Goal: Task Accomplishment & Management: Use online tool/utility

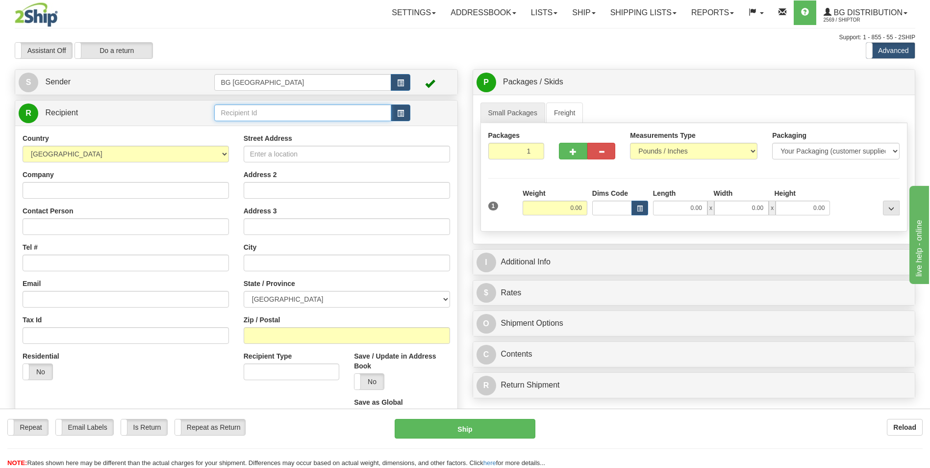
click at [252, 114] on input "text" at bounding box center [302, 112] width 176 height 17
click at [233, 130] on div "60156" at bounding box center [300, 128] width 167 height 11
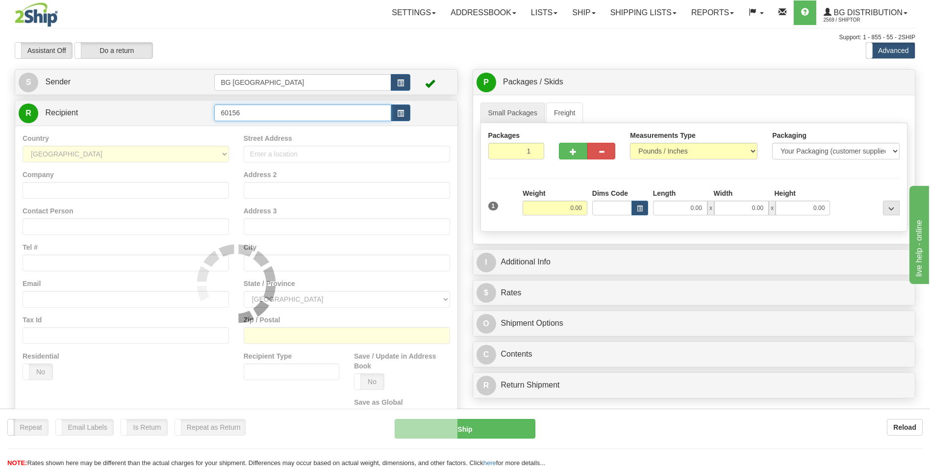
type input "60156"
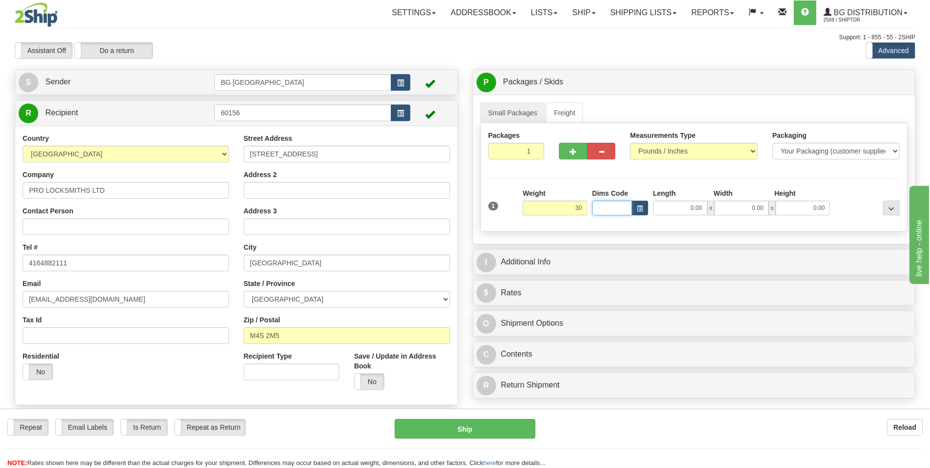
type input "30.00"
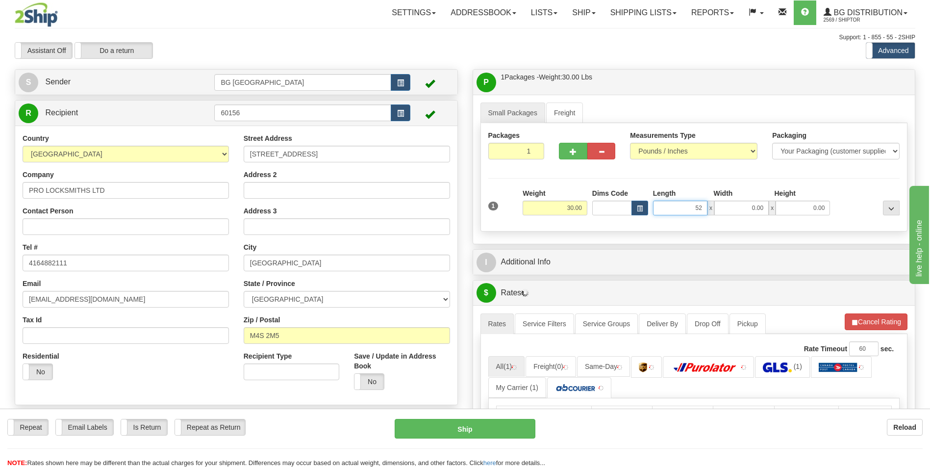
type input "52.00"
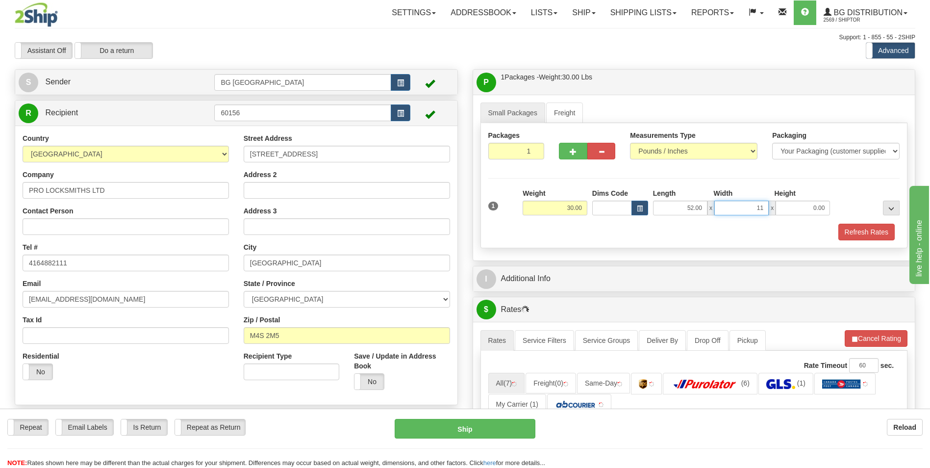
type input "11.00"
type input "12.00"
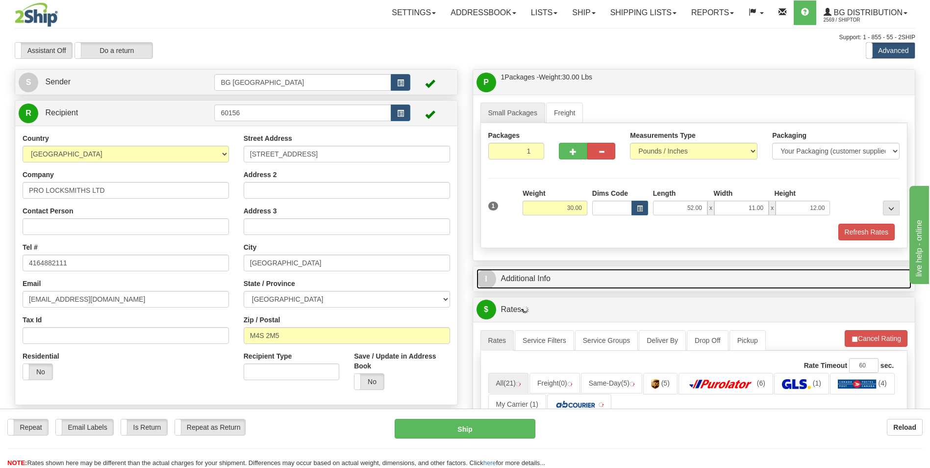
click at [552, 275] on link "I Additional Info" at bounding box center [693, 279] width 435 height 20
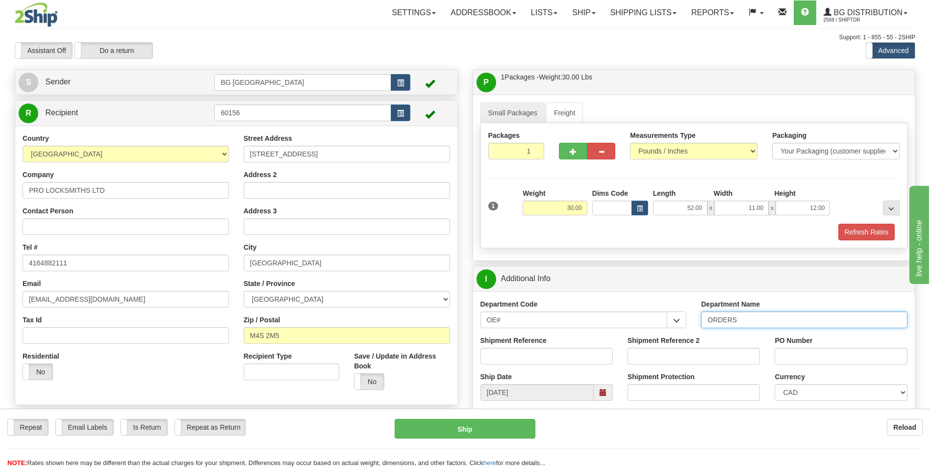
click at [759, 320] on input "ORDERS" at bounding box center [804, 319] width 206 height 17
type input "70182788-00"
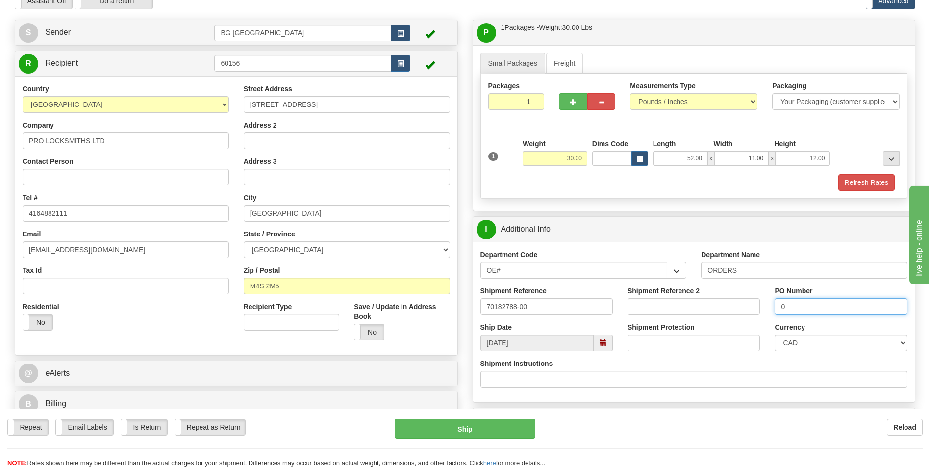
scroll to position [196, 0]
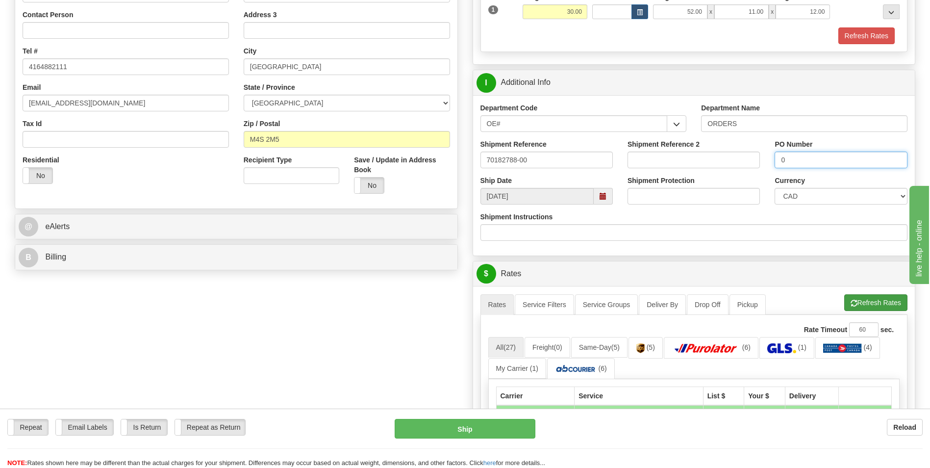
type input "0"
click at [845, 307] on button "Refresh Rates" at bounding box center [875, 302] width 63 height 17
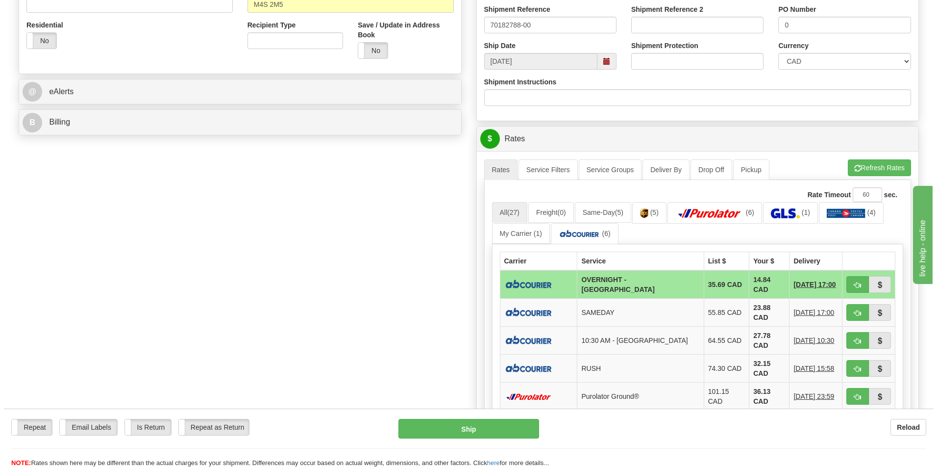
scroll to position [343, 0]
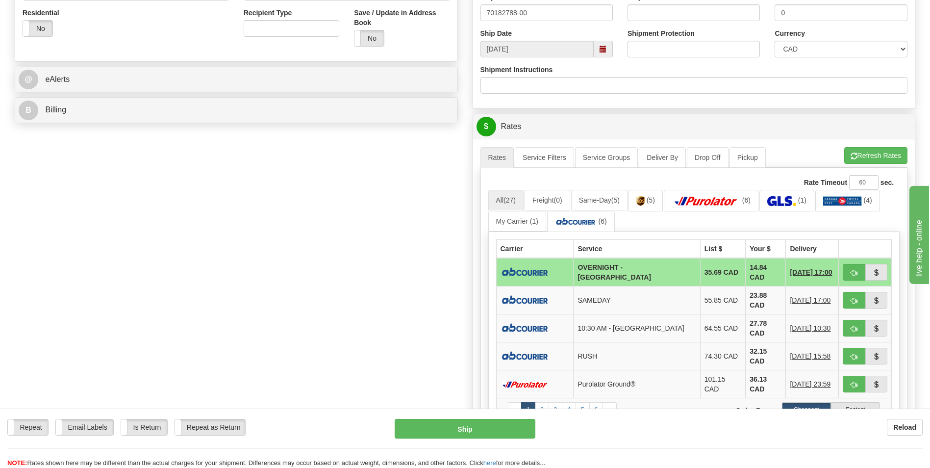
click at [745, 276] on td "14.84 CAD" at bounding box center [765, 272] width 40 height 28
click at [845, 273] on button "button" at bounding box center [853, 272] width 23 height 17
type input "4"
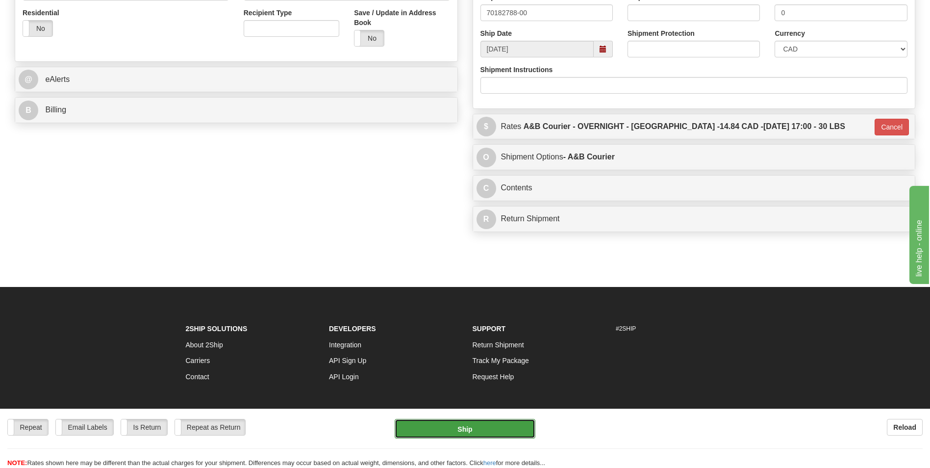
click at [485, 432] on button "Ship" at bounding box center [464, 428] width 140 height 20
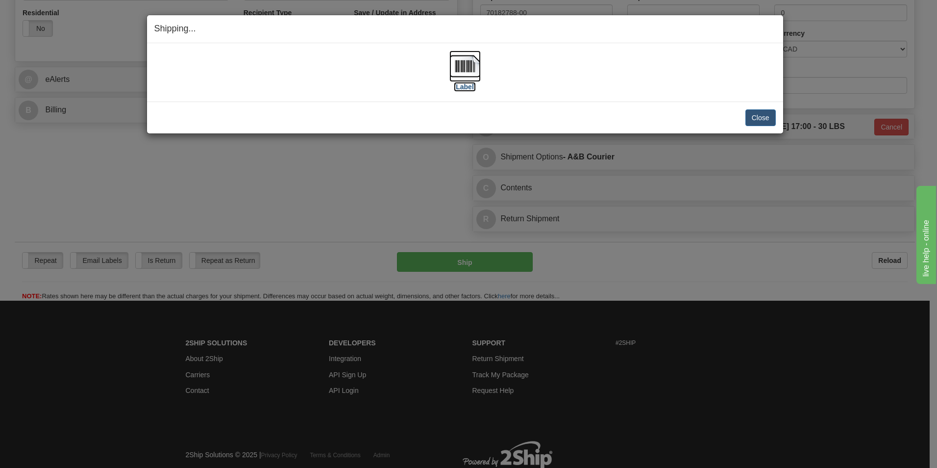
click at [464, 73] on img at bounding box center [464, 65] width 31 height 31
click at [475, 76] on img at bounding box center [464, 65] width 31 height 31
click at [759, 114] on button "Close" at bounding box center [760, 117] width 30 height 17
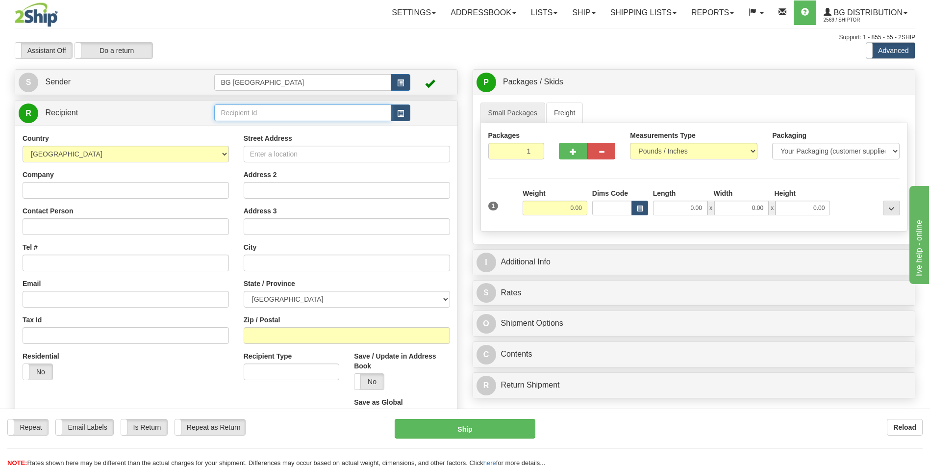
click at [292, 120] on input "text" at bounding box center [302, 112] width 176 height 17
click at [280, 126] on div "60128" at bounding box center [300, 128] width 167 height 11
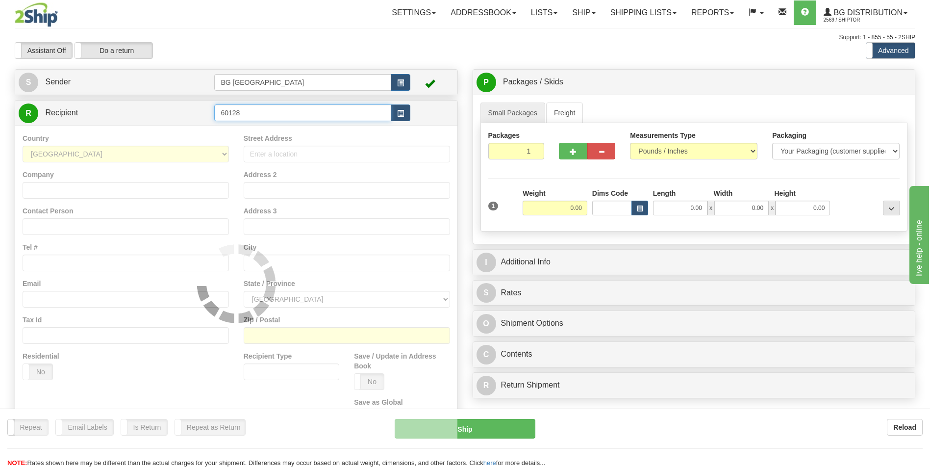
type input "60128"
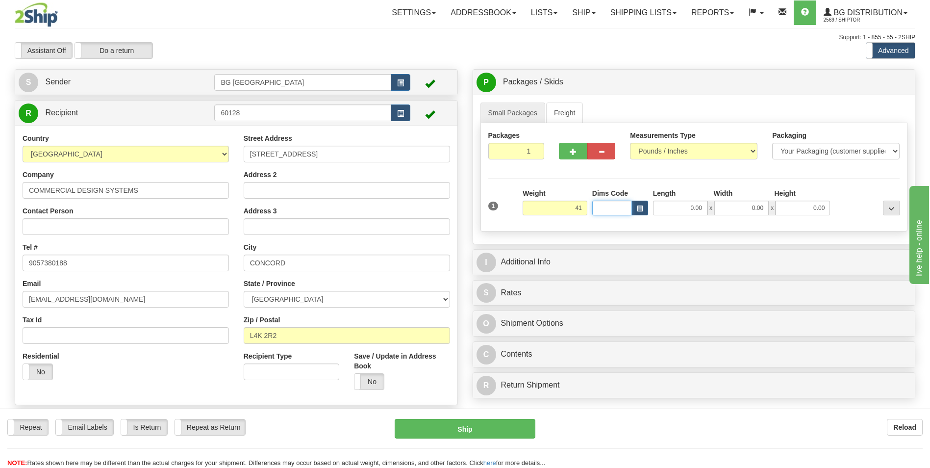
type input "41.00"
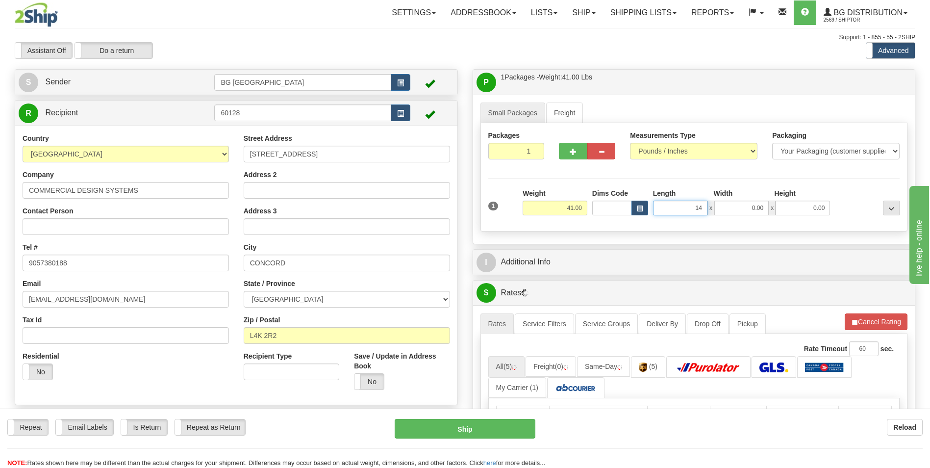
type input "14.00"
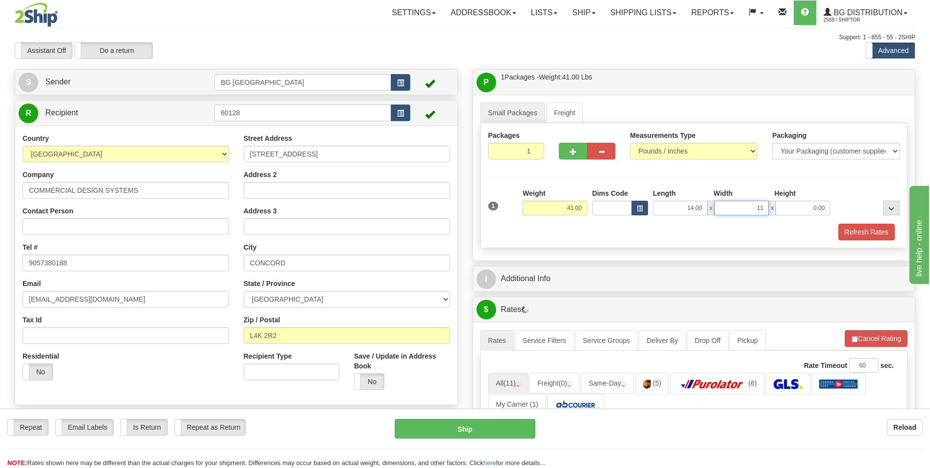
type input "11.00"
click at [571, 156] on button "button" at bounding box center [573, 151] width 28 height 17
type input "2"
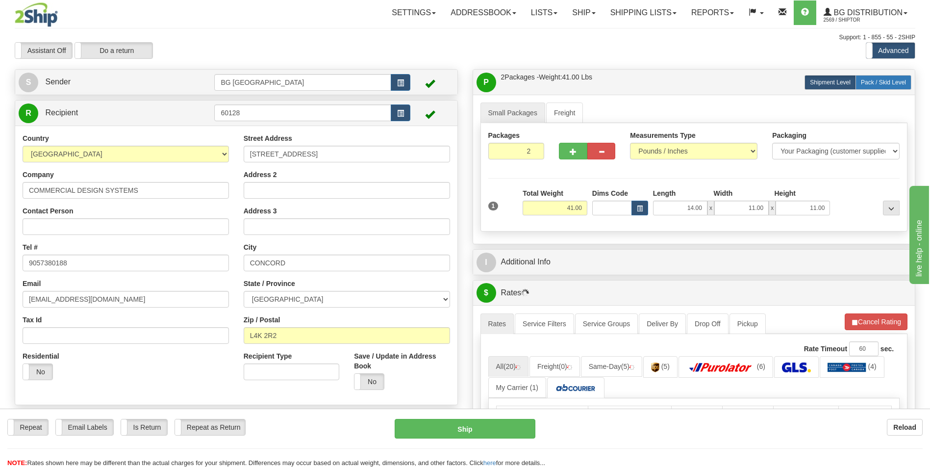
click at [897, 83] on span "Pack / Skid Level" at bounding box center [883, 82] width 45 height 7
radio input "true"
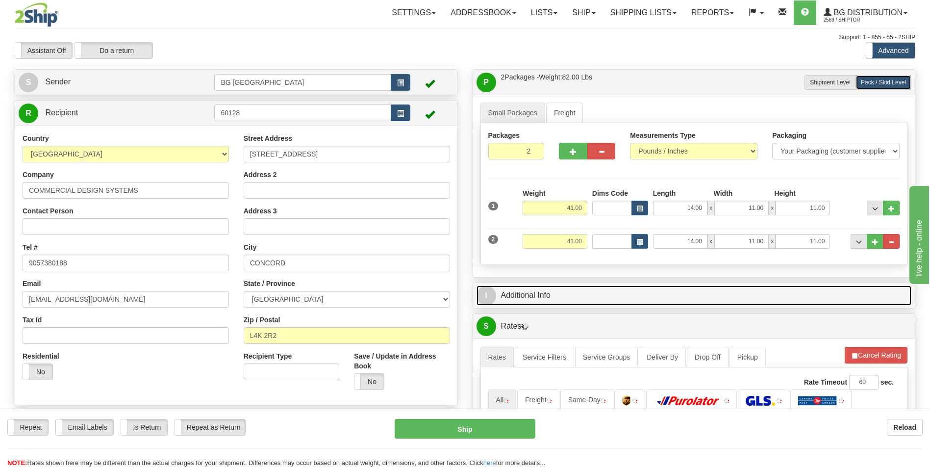
click at [570, 286] on link "I Additional Info" at bounding box center [693, 295] width 435 height 20
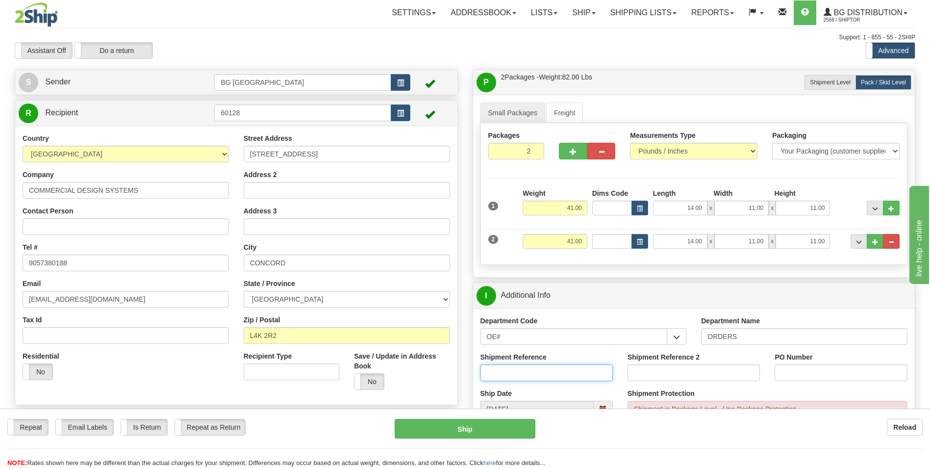
click at [552, 370] on input "Shipment Reference" at bounding box center [546, 372] width 132 height 17
type input "70182759-00"
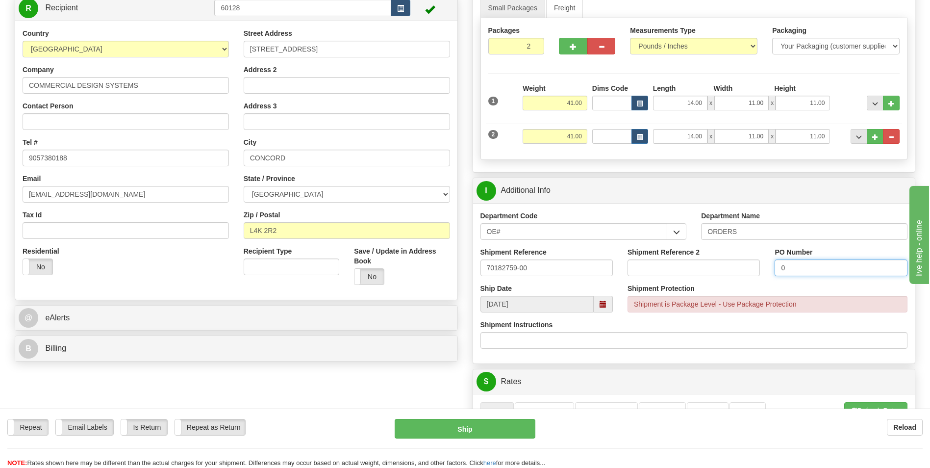
scroll to position [245, 0]
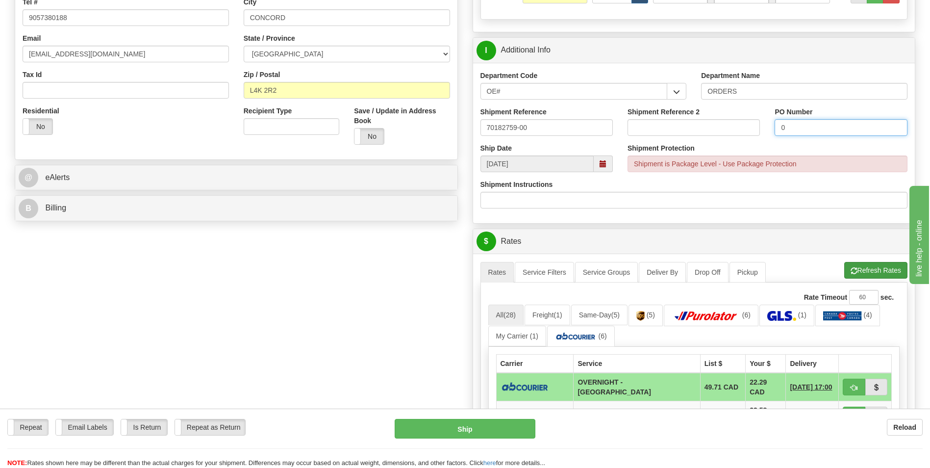
type input "0"
click at [864, 269] on button "Refresh Rates" at bounding box center [875, 270] width 63 height 17
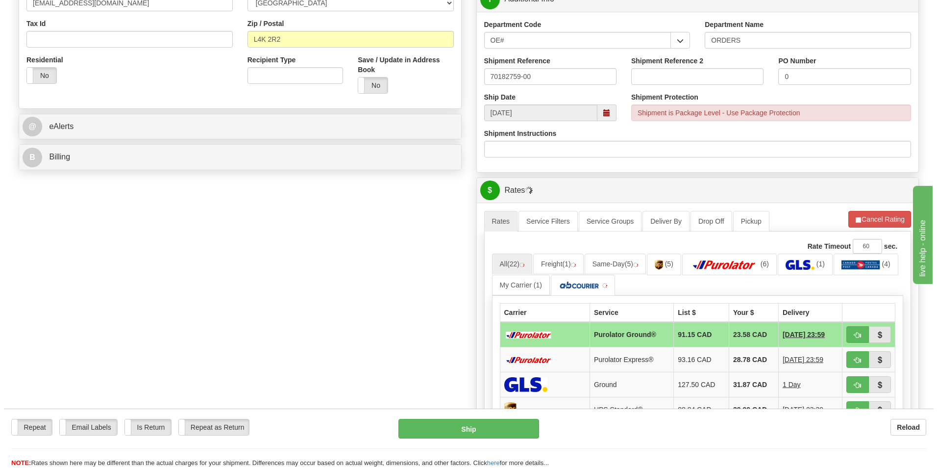
scroll to position [343, 0]
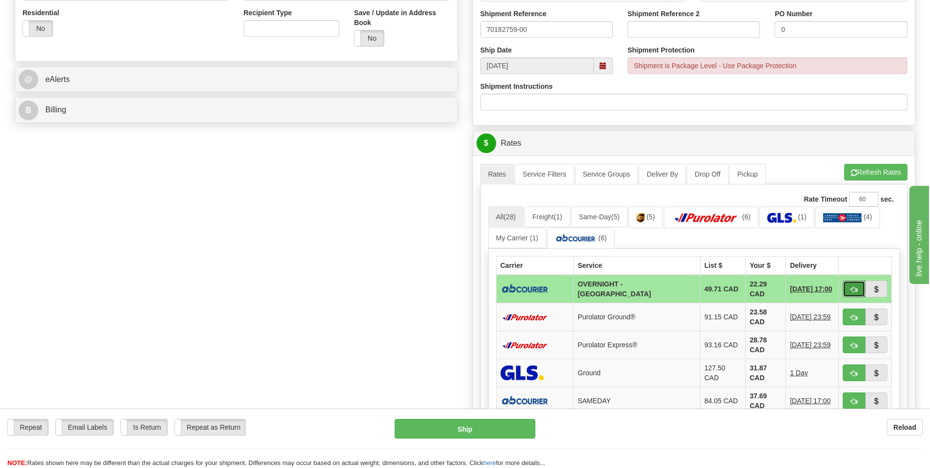
click at [850, 286] on span "button" at bounding box center [853, 289] width 7 height 6
type input "4"
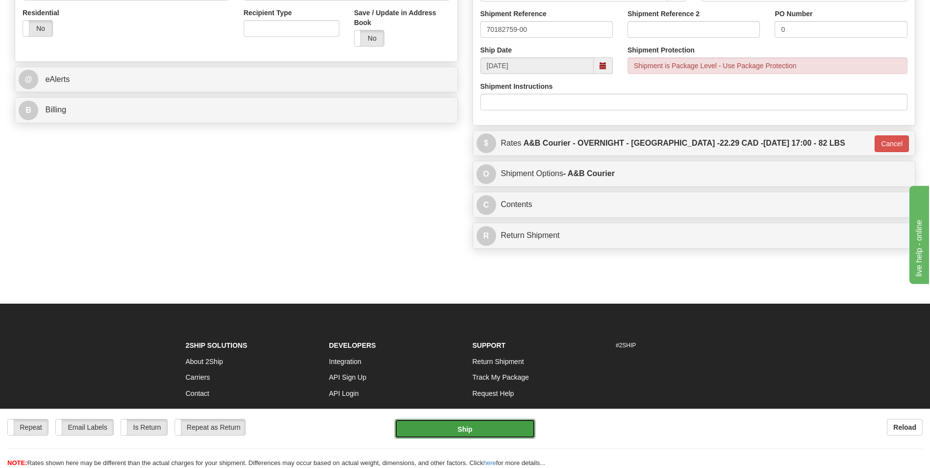
click at [480, 426] on button "Ship" at bounding box center [464, 428] width 140 height 20
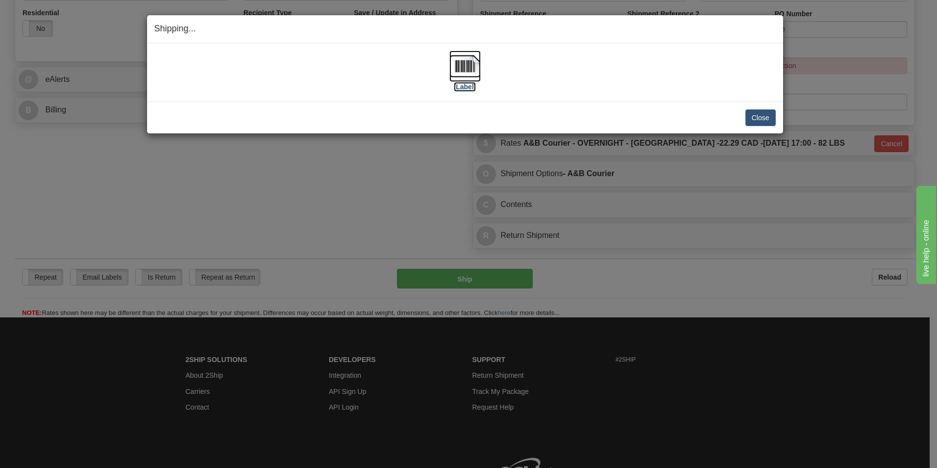
click at [454, 72] on img at bounding box center [464, 65] width 31 height 31
click at [744, 115] on div "Close Cancel" at bounding box center [464, 117] width 621 height 17
click at [750, 115] on button "Close" at bounding box center [760, 117] width 30 height 17
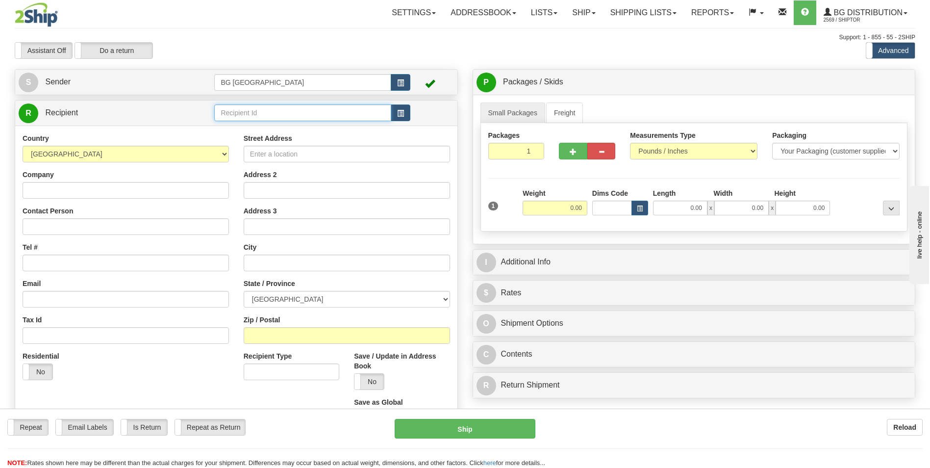
click at [298, 112] on input "text" at bounding box center [302, 112] width 176 height 17
click at [281, 123] on div "60558" at bounding box center [300, 128] width 167 height 11
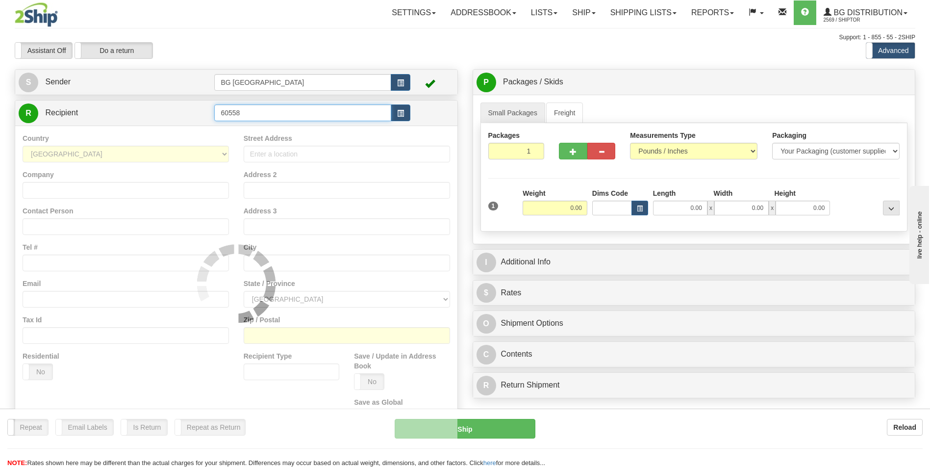
type input "60558"
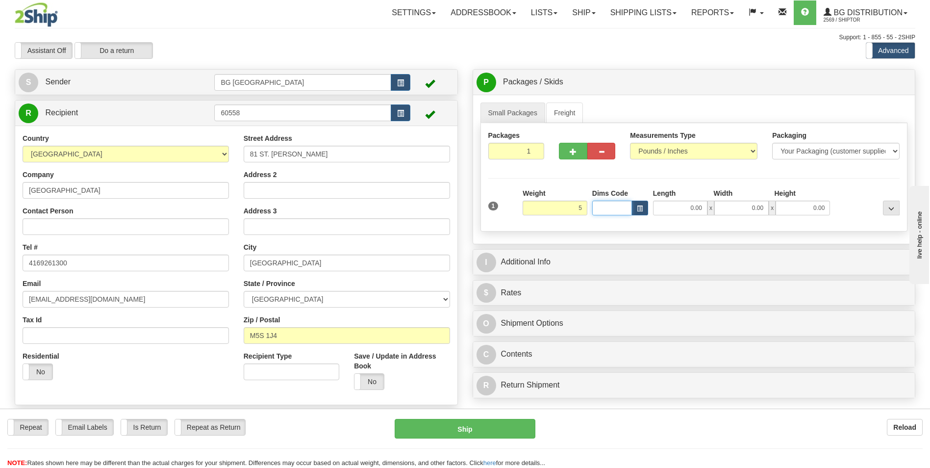
type input "5.00"
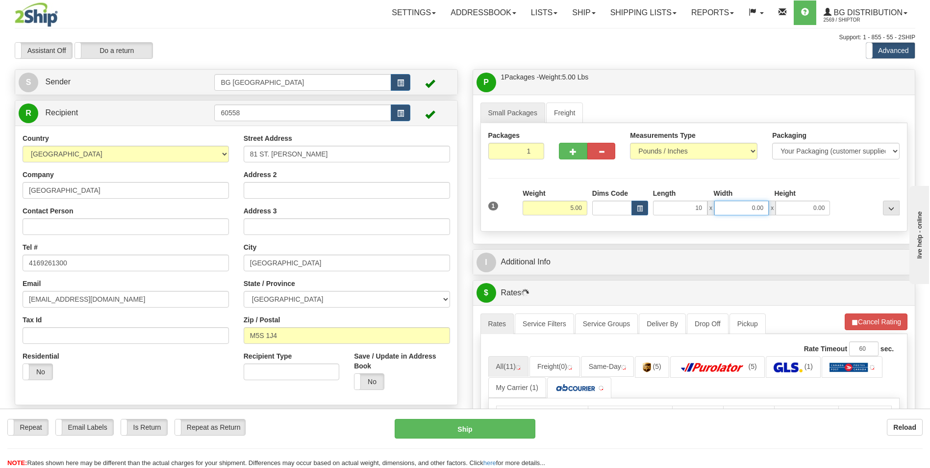
type input "10.00"
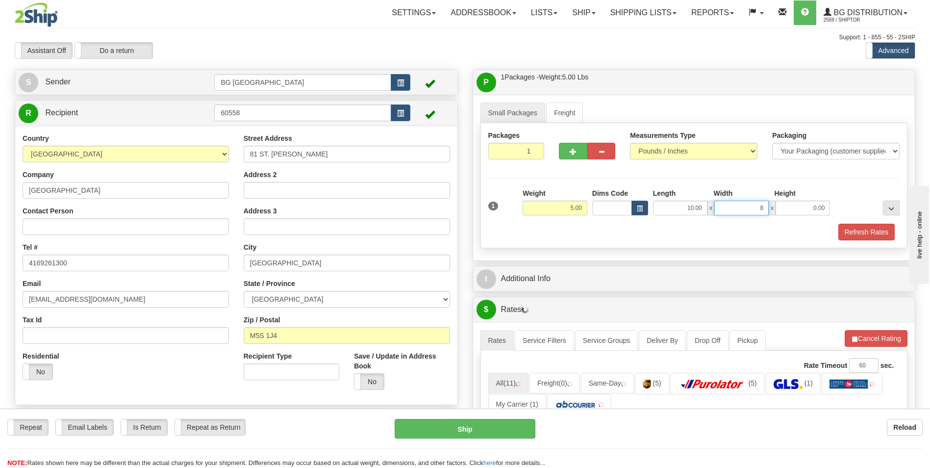
type input "8.00"
type input "5.00"
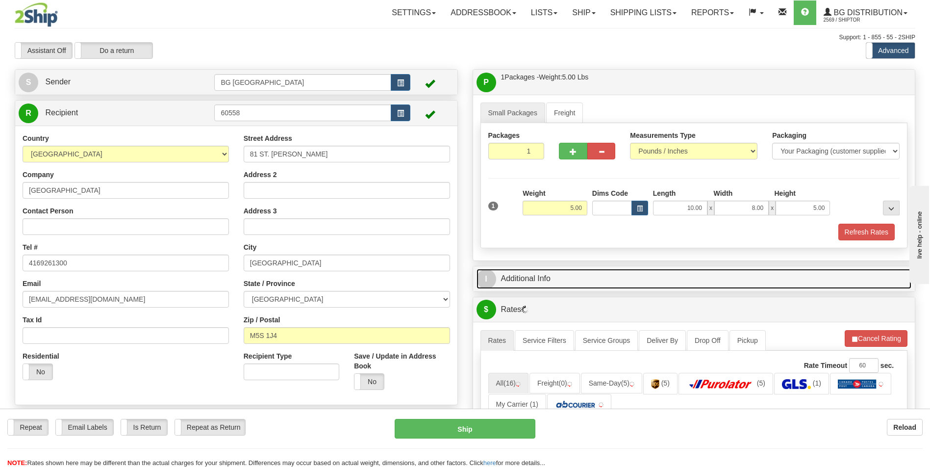
click at [535, 281] on link "I Additional Info" at bounding box center [693, 279] width 435 height 20
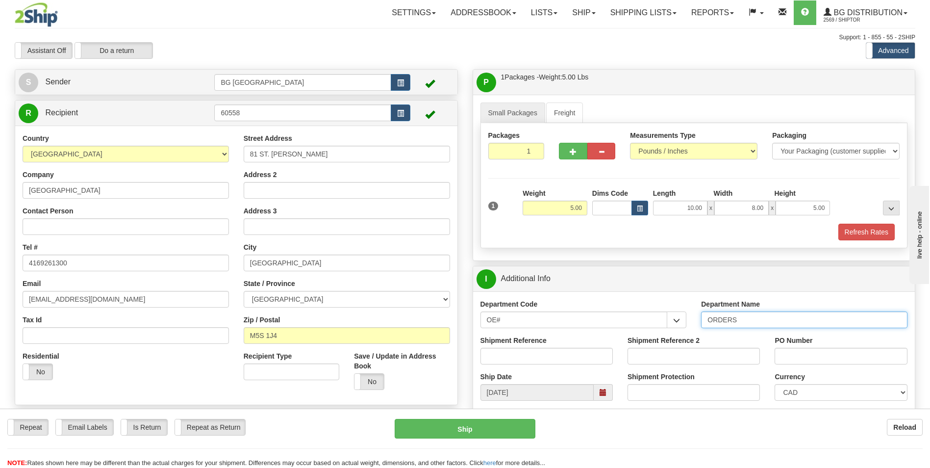
click at [762, 326] on input "ORDERS" at bounding box center [804, 319] width 206 height 17
type input "70182794-00"
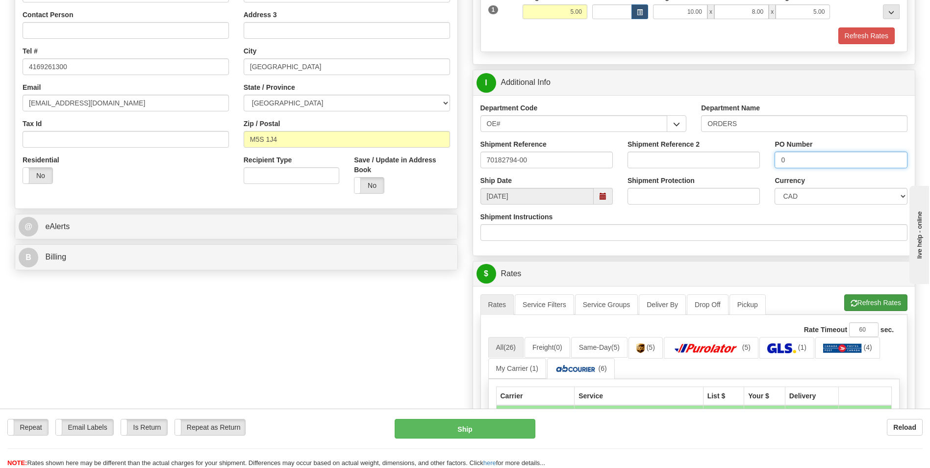
type input "0"
click at [863, 297] on button "Refresh Rates" at bounding box center [875, 302] width 63 height 17
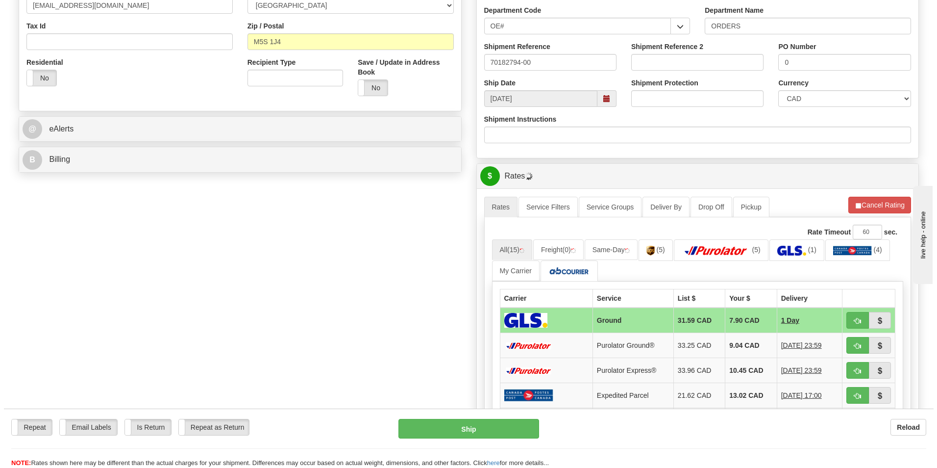
scroll to position [294, 0]
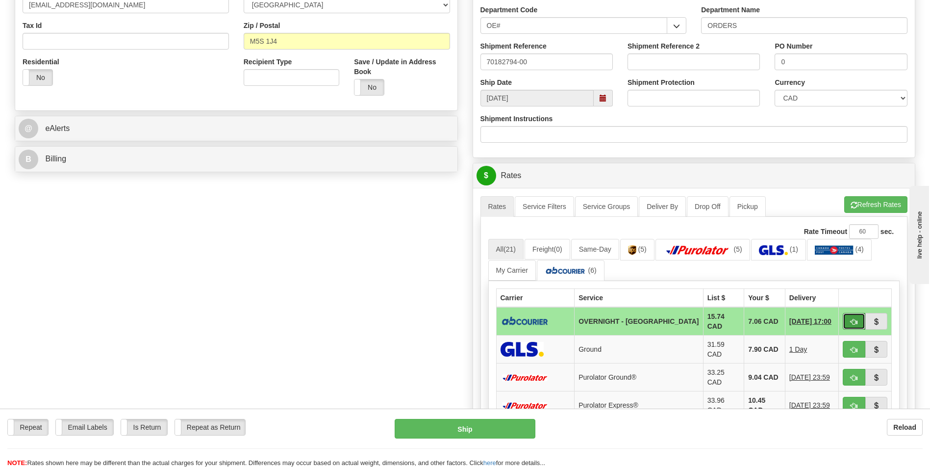
click at [851, 322] on span "button" at bounding box center [853, 322] width 7 height 6
type input "4"
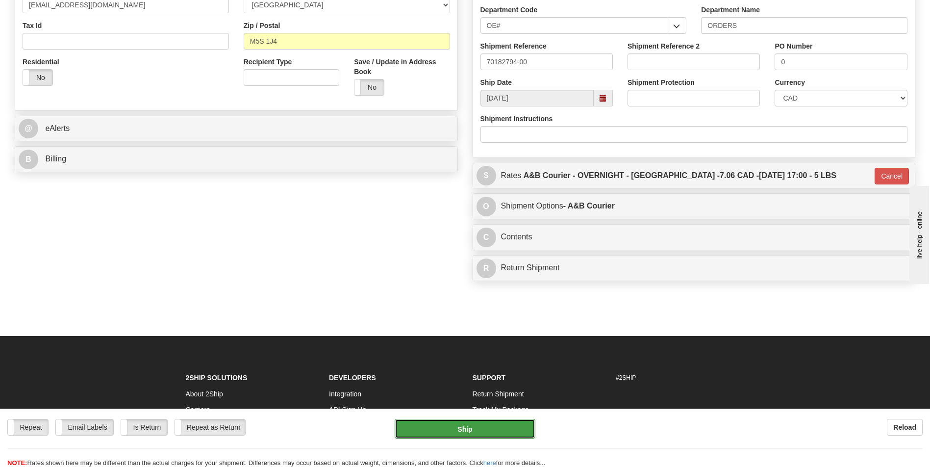
click at [462, 428] on button "Ship" at bounding box center [464, 428] width 140 height 20
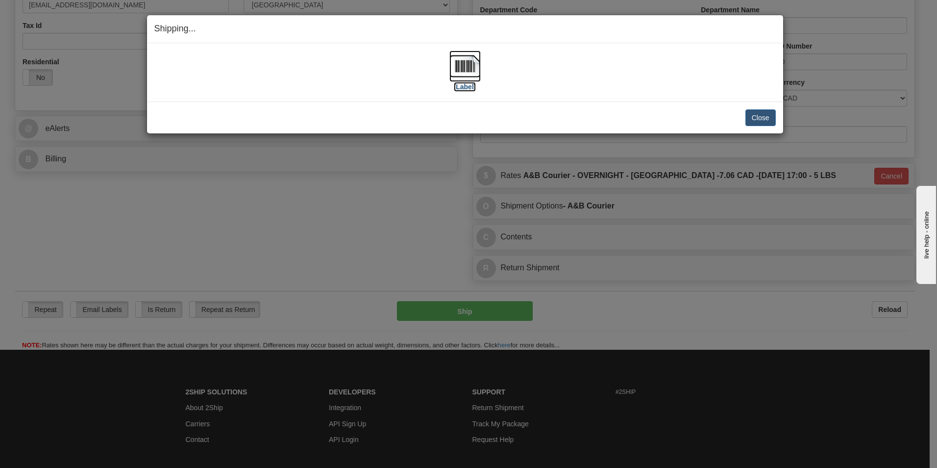
click at [461, 60] on img at bounding box center [464, 65] width 31 height 31
click at [763, 115] on button "Close" at bounding box center [760, 117] width 30 height 17
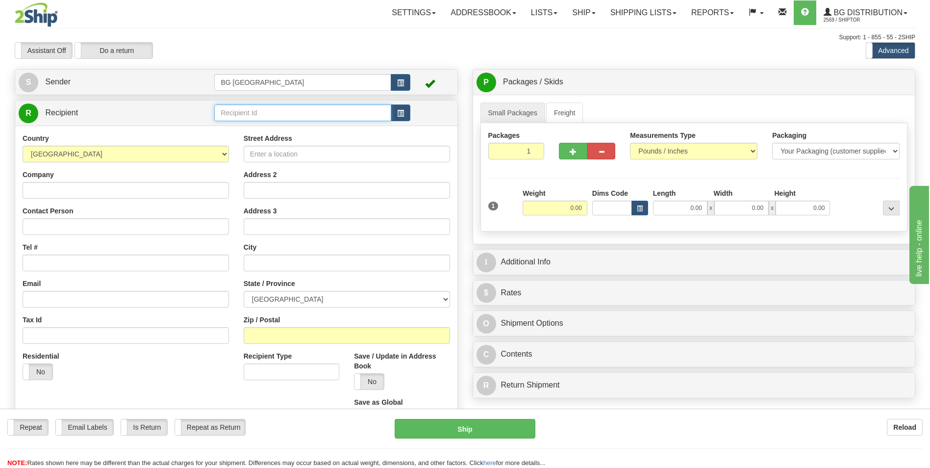
click at [341, 110] on input "text" at bounding box center [302, 112] width 176 height 17
click at [256, 127] on div "60080" at bounding box center [300, 128] width 167 height 11
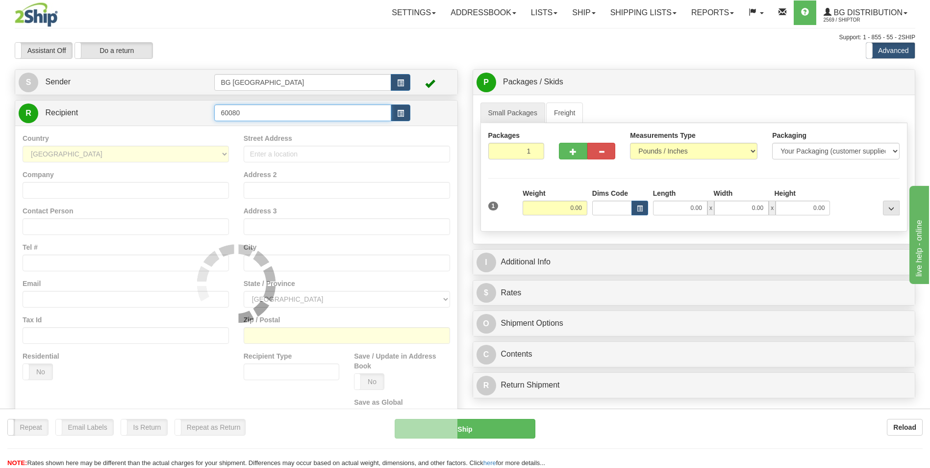
type input "60080"
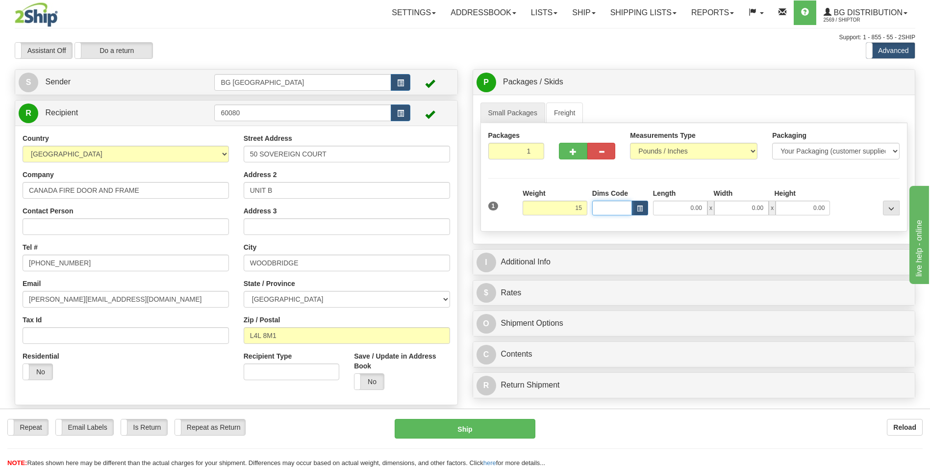
type input "15.00"
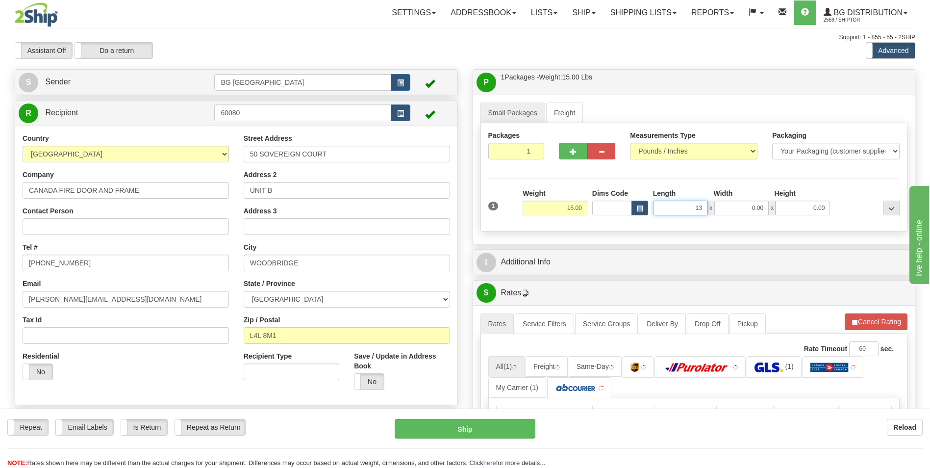
type input "13.00"
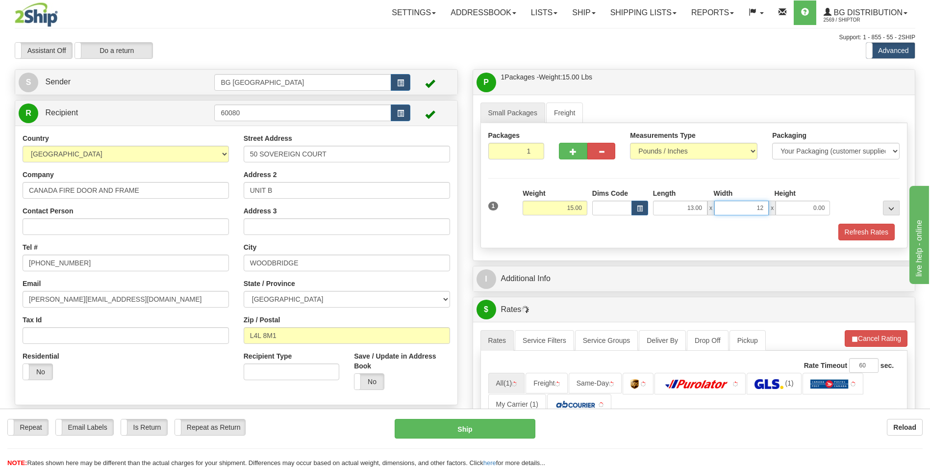
type input "12.00"
type input "10.00"
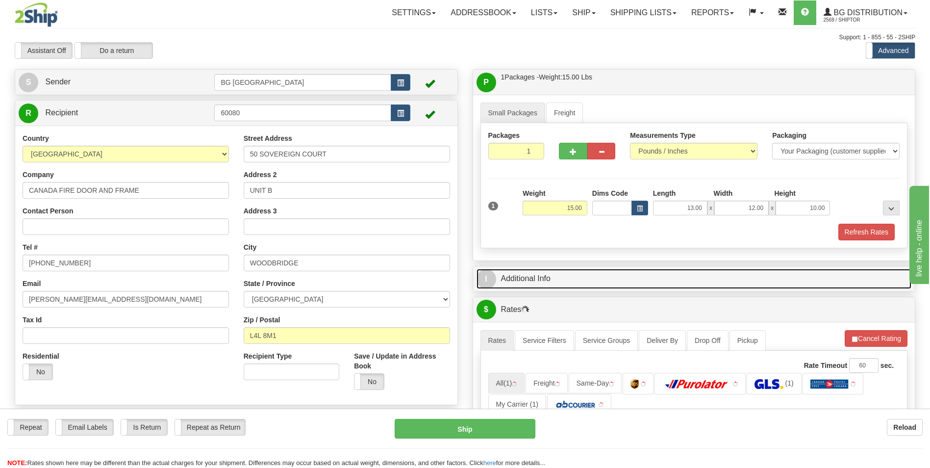
click at [558, 275] on link "I Additional Info" at bounding box center [693, 279] width 435 height 20
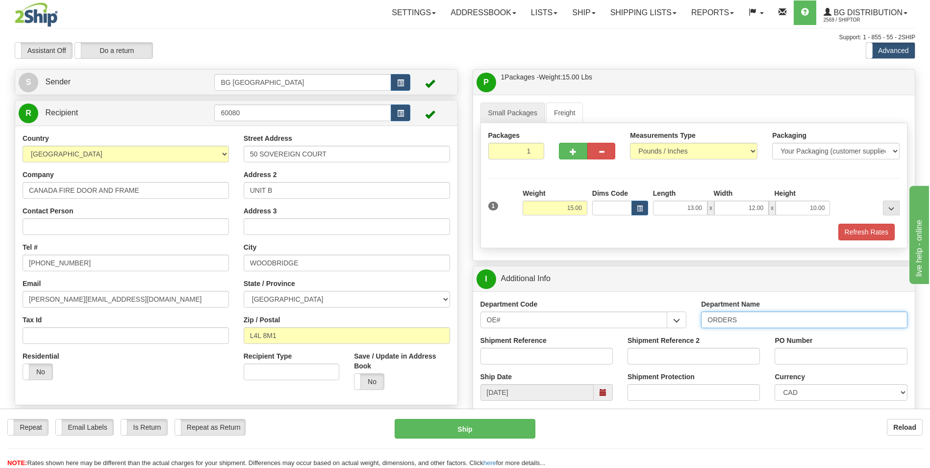
click at [761, 320] on input "ORDERS" at bounding box center [804, 319] width 206 height 17
type input "70182537-00"
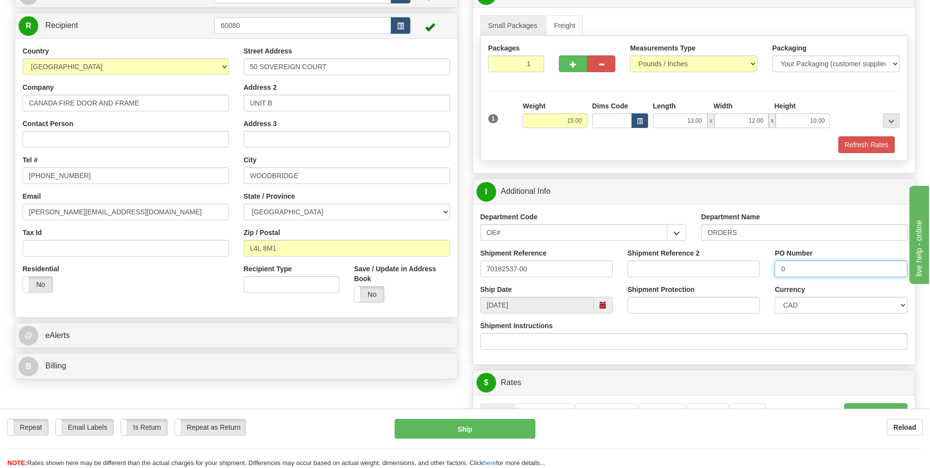
scroll to position [245, 0]
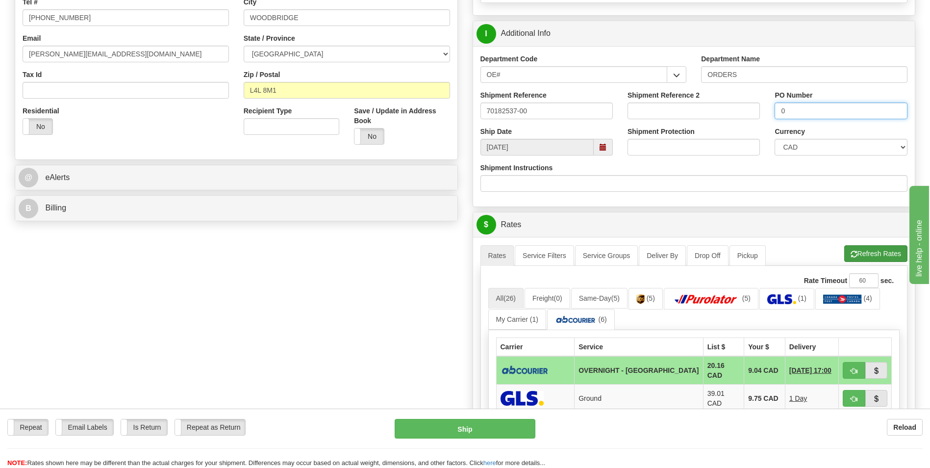
type input "0"
click at [850, 252] on span "button" at bounding box center [853, 254] width 7 height 6
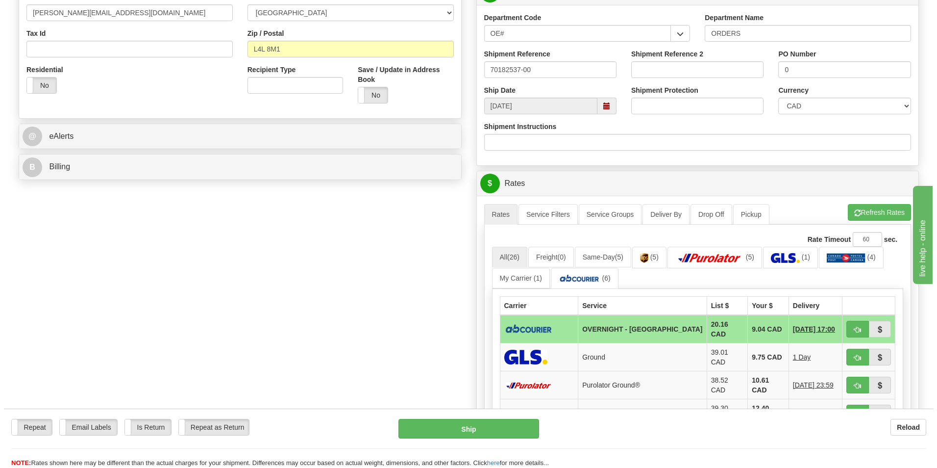
scroll to position [343, 0]
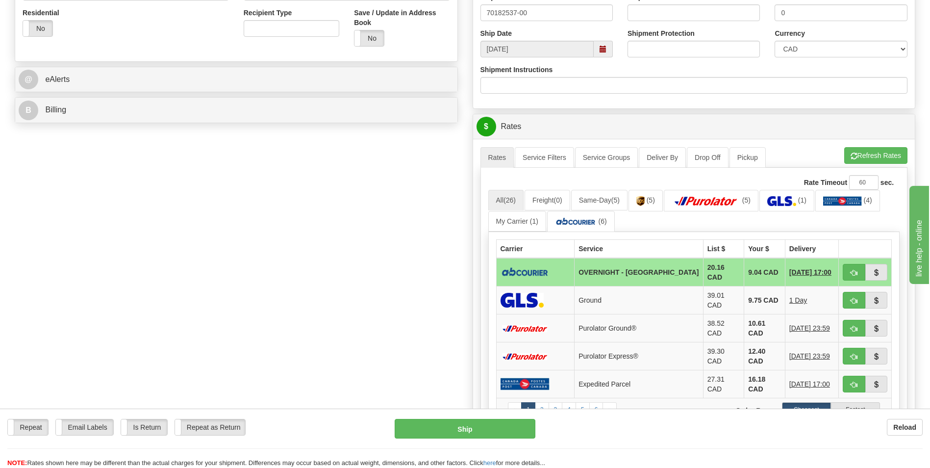
click at [744, 269] on td "9.04 CAD" at bounding box center [764, 272] width 41 height 28
click at [855, 271] on span "button" at bounding box center [853, 273] width 7 height 6
type input "4"
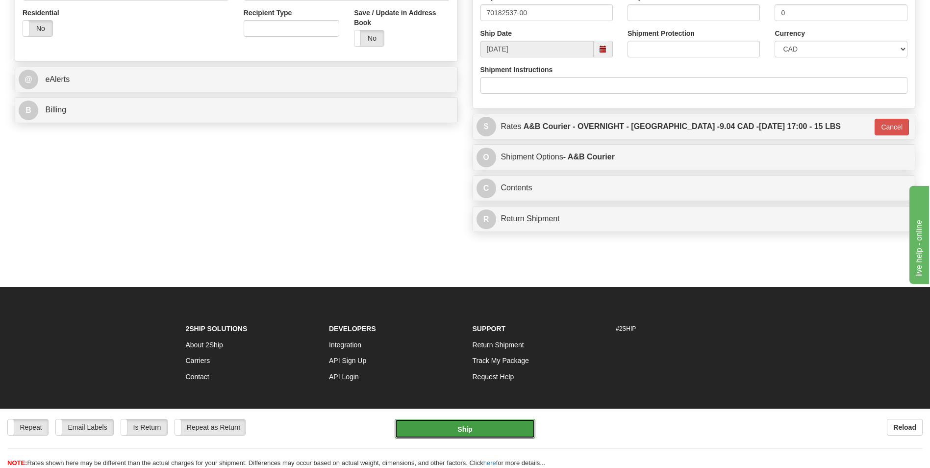
click at [414, 429] on button "Ship" at bounding box center [464, 428] width 140 height 20
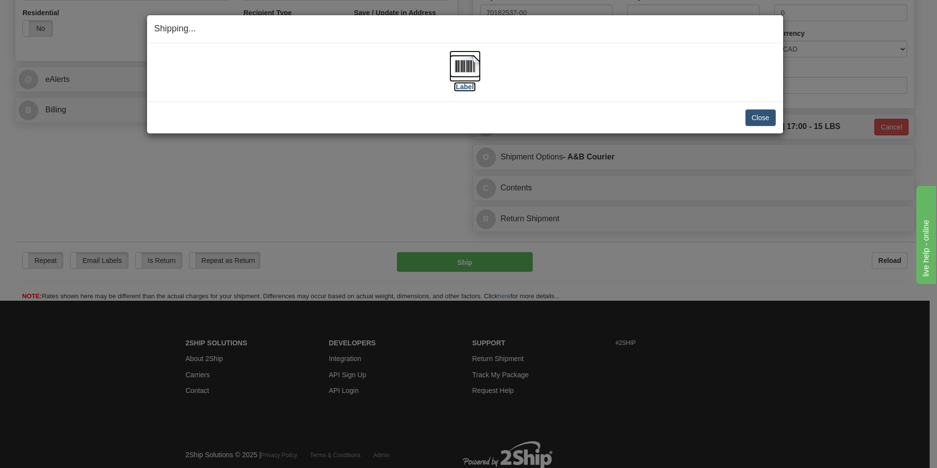
click at [456, 54] on img at bounding box center [464, 65] width 31 height 31
click at [765, 119] on button "Close" at bounding box center [760, 117] width 30 height 17
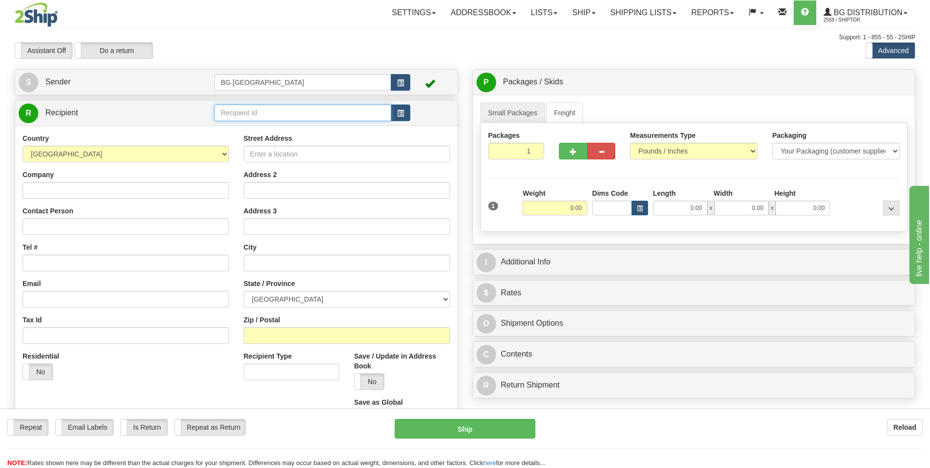
click at [219, 119] on input "text" at bounding box center [302, 112] width 176 height 17
click at [225, 124] on div "4076" at bounding box center [300, 128] width 167 height 11
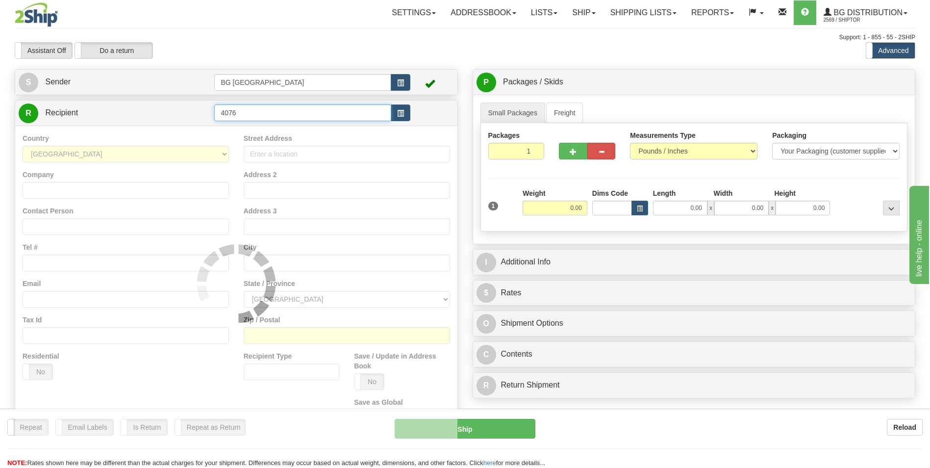
type input "4076"
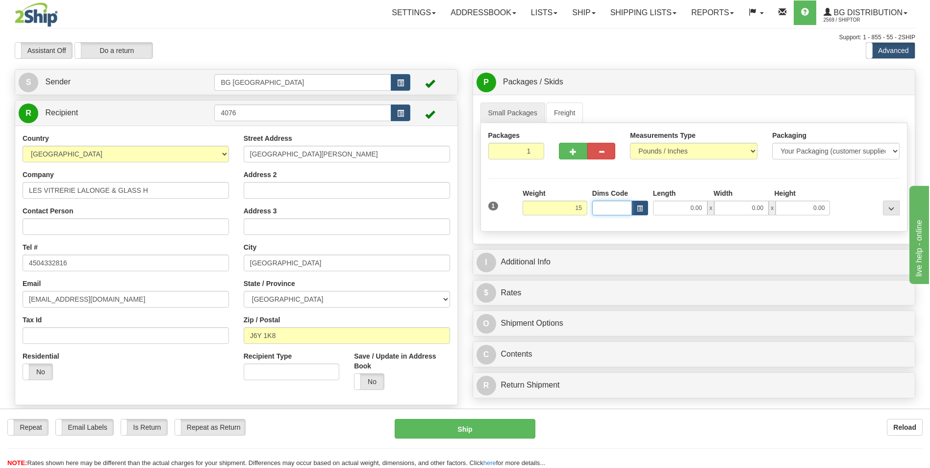
type input "15.00"
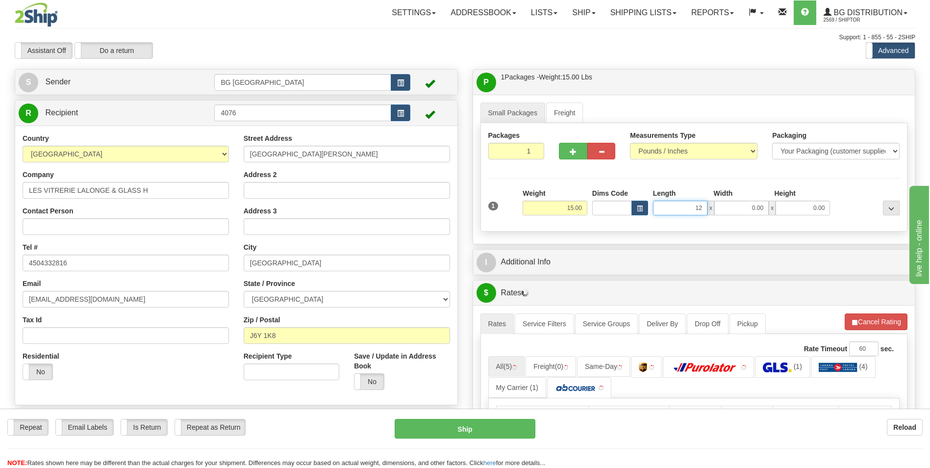
type input "12.00"
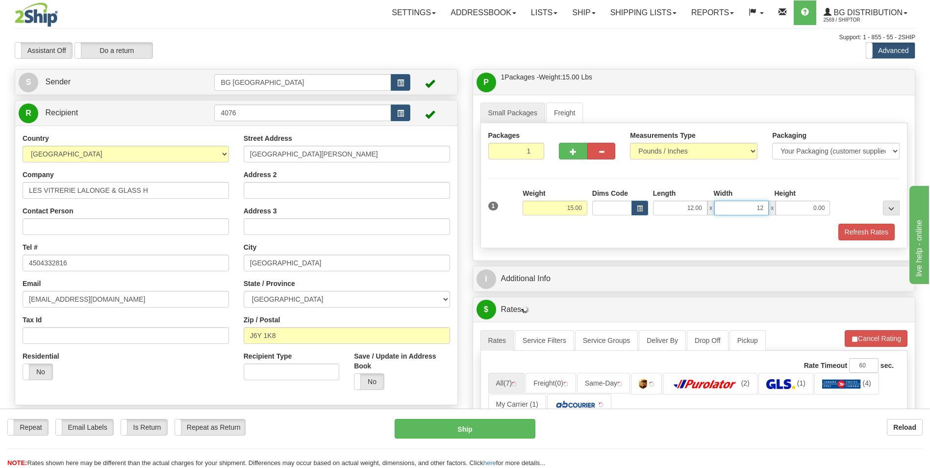
type input "12.00"
type input "10.00"
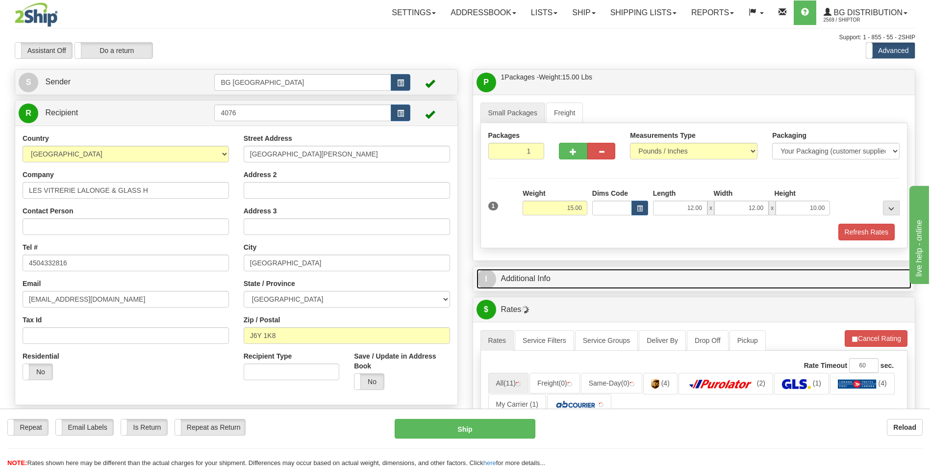
click at [556, 272] on link "I Additional Info" at bounding box center [693, 279] width 435 height 20
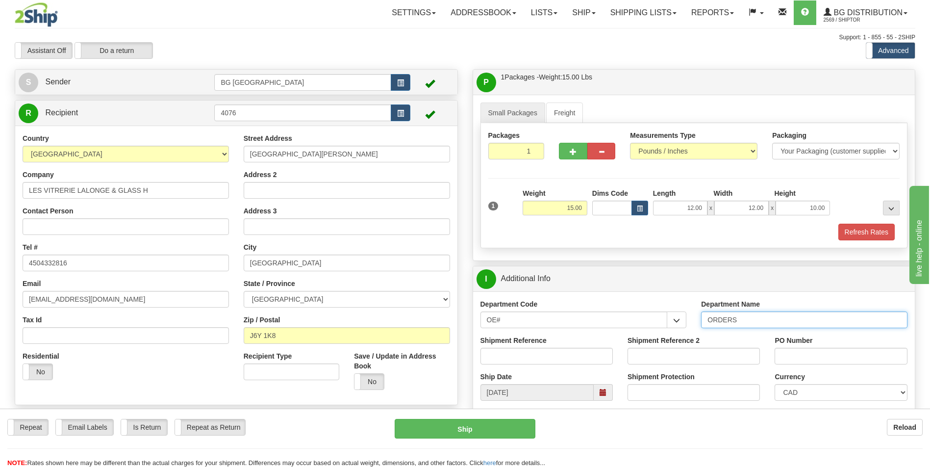
click at [768, 324] on input "ORDERS" at bounding box center [804, 319] width 206 height 17
type input "70182807-00"
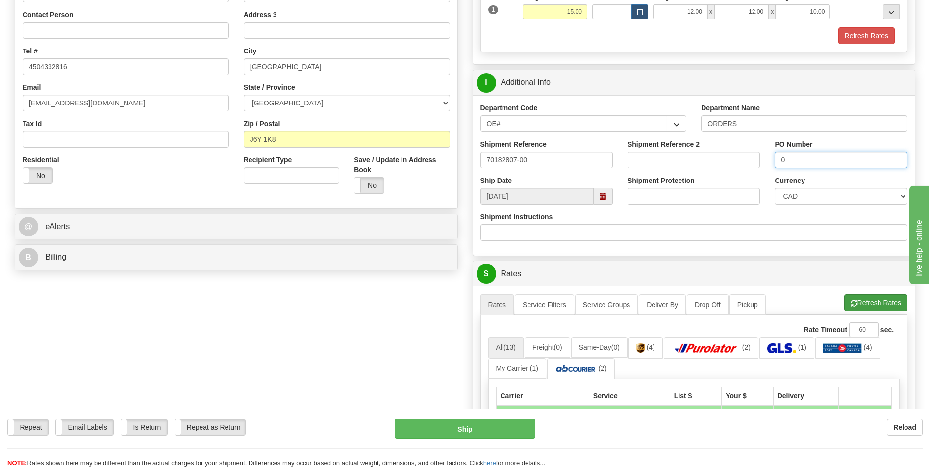
type input "0"
click at [858, 306] on button "Refresh Rates" at bounding box center [875, 302] width 63 height 17
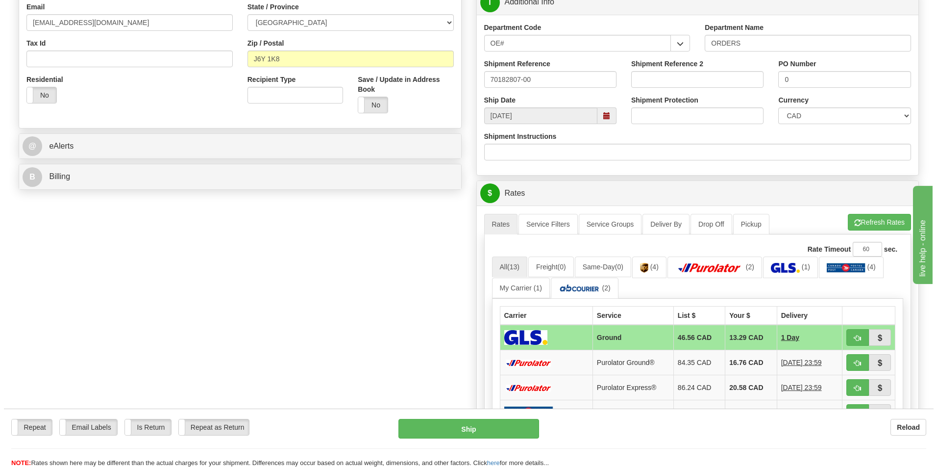
scroll to position [294, 0]
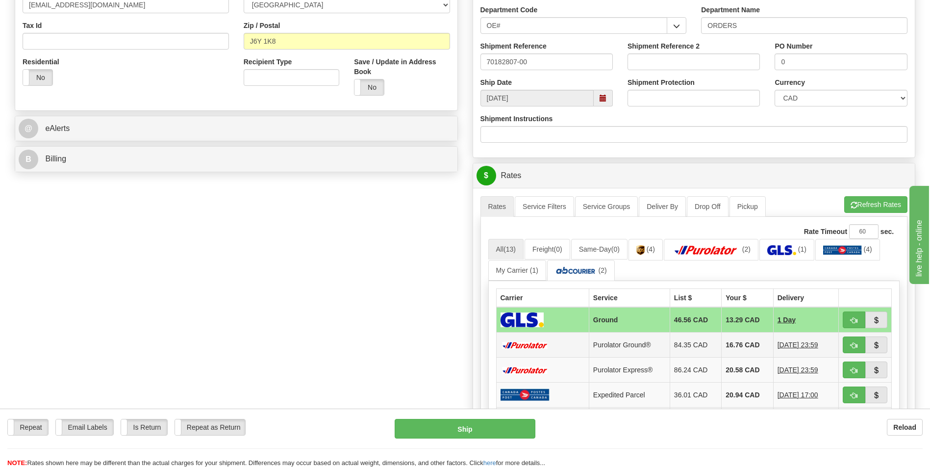
click at [738, 339] on td "16.76 CAD" at bounding box center [746, 344] width 51 height 25
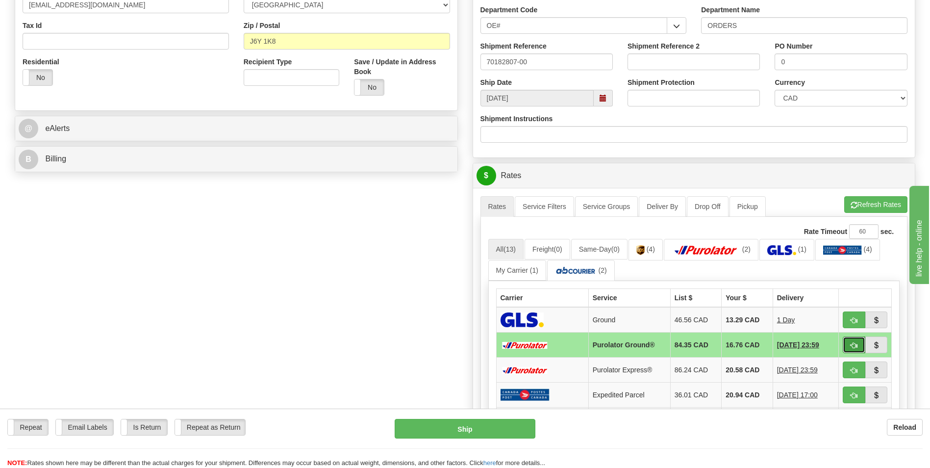
click at [855, 352] on button "button" at bounding box center [853, 344] width 23 height 17
type input "260"
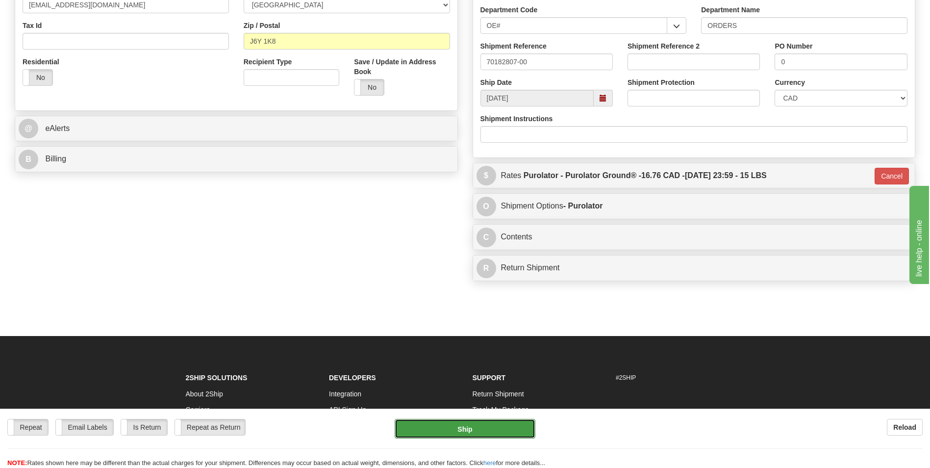
click at [492, 422] on button "Ship" at bounding box center [464, 428] width 140 height 20
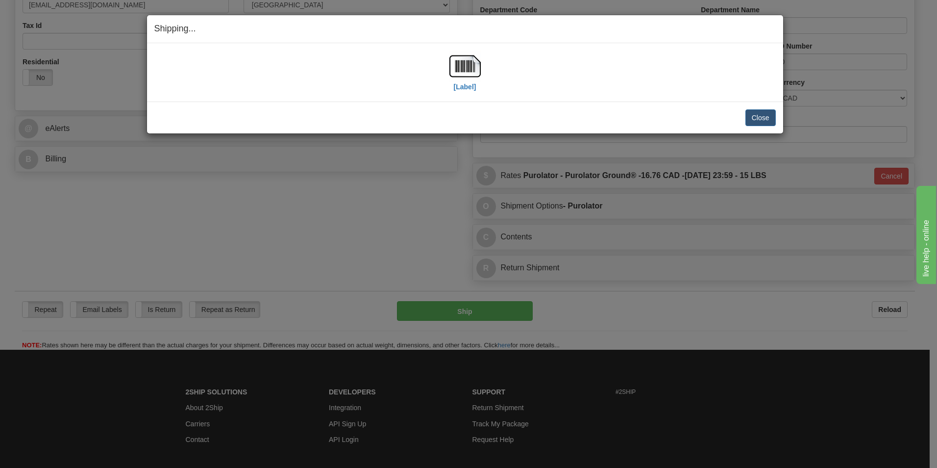
click at [482, 66] on div "[Label]" at bounding box center [464, 72] width 621 height 44
click at [470, 67] on img at bounding box center [464, 65] width 31 height 31
click at [765, 122] on button "Close" at bounding box center [760, 117] width 30 height 17
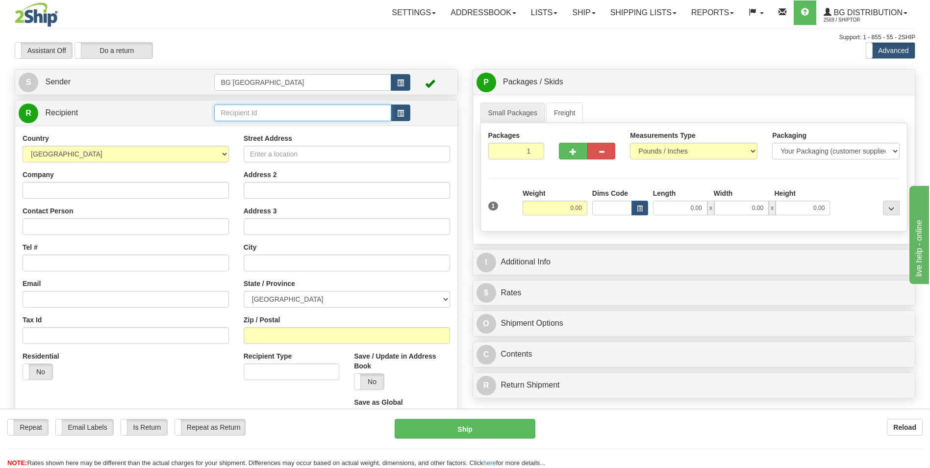
click at [255, 115] on input "text" at bounding box center [302, 112] width 176 height 17
click at [248, 122] on li "60020" at bounding box center [302, 128] width 175 height 13
type input "60020"
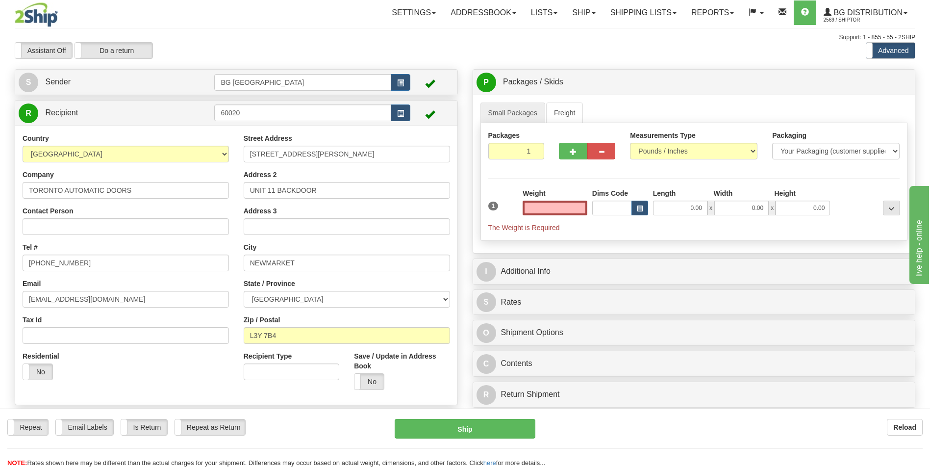
type input "0.00"
click at [136, 198] on input "TORONTO AUTOMATIC DOORS" at bounding box center [126, 190] width 206 height 17
click at [140, 189] on input "TORONTO AUTOMATIC DOORS" at bounding box center [126, 190] width 206 height 17
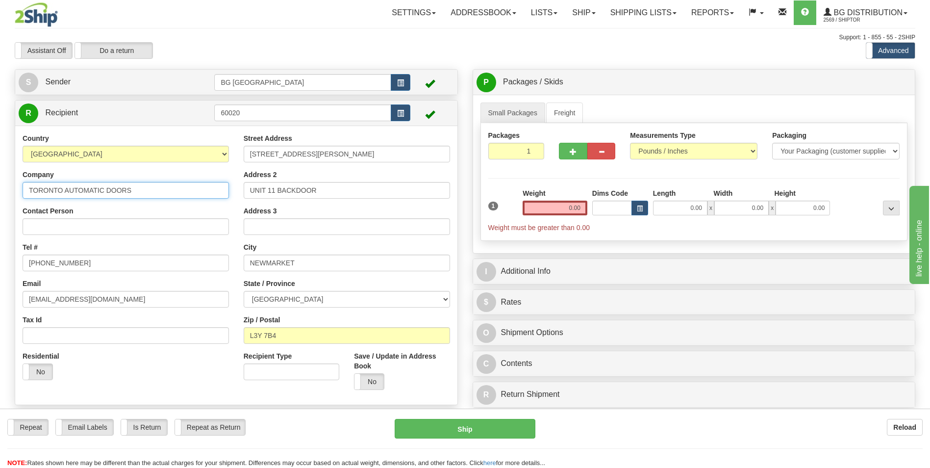
click at [140, 189] on input "TORONTO AUTOMATIC DOORS" at bounding box center [126, 190] width 206 height 17
paste input "Keys Lock & Security"
type input "Keys Lock & Security"
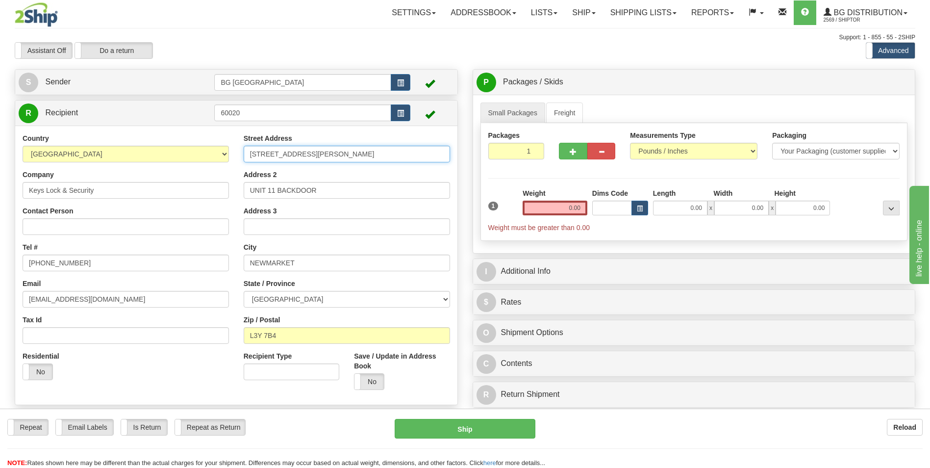
click at [285, 158] on input "[STREET_ADDRESS][PERSON_NAME]" at bounding box center [347, 154] width 206 height 17
paste input "81139 Kinburn Line"
type input "81139 Kinburn Line"
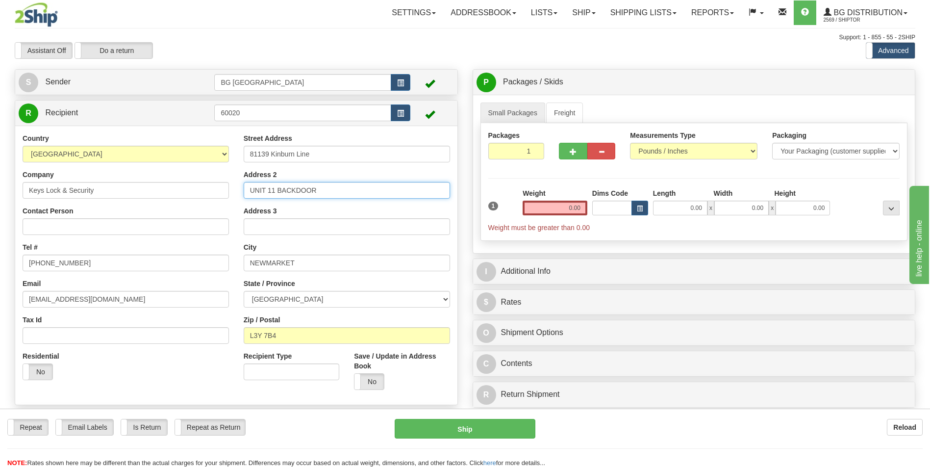
click at [282, 190] on input "UNIT 11 BACKDOOR" at bounding box center [347, 190] width 206 height 17
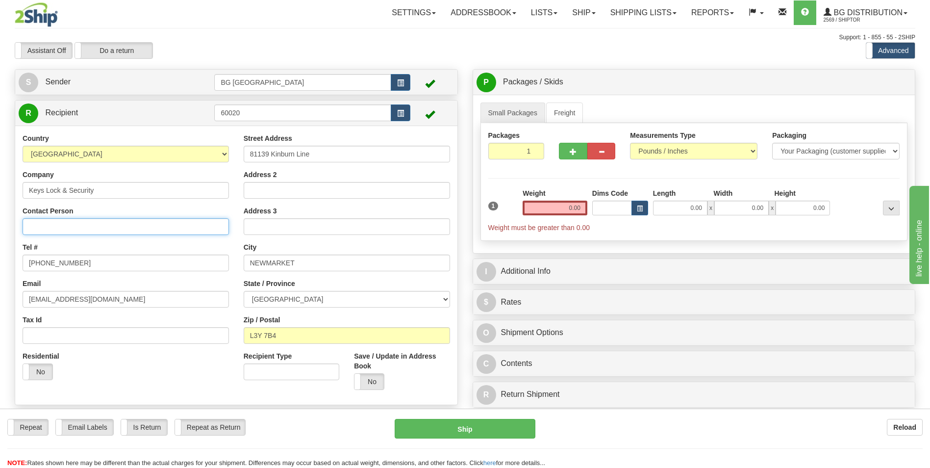
click at [79, 227] on input "Contact Person" at bounding box center [126, 226] width 206 height 17
paste input "[PERSON_NAME]: [PHONE_NUMBER]"
type input "[PERSON_NAME]: [PHONE_NUMBER]"
click at [268, 262] on input "NEWMARKET" at bounding box center [347, 262] width 206 height 17
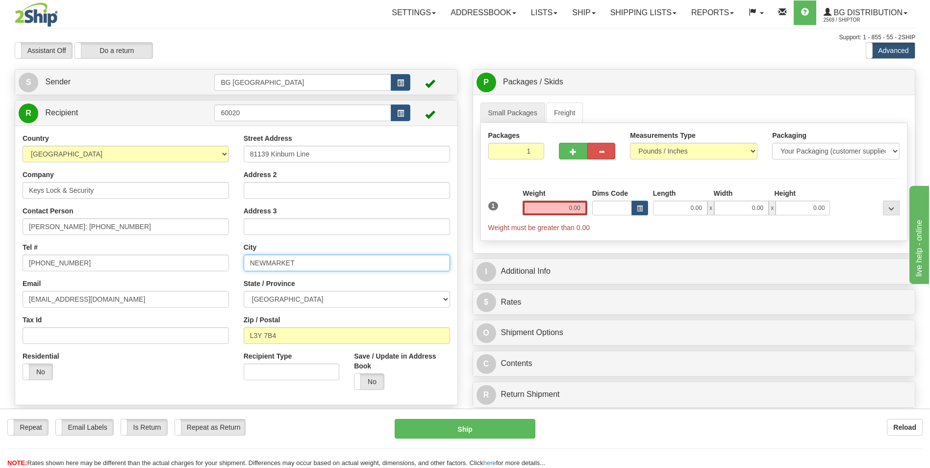
paste input "[PERSON_NAME]"
type input "[PERSON_NAME]"
click at [271, 341] on input "L3Y 7B4" at bounding box center [347, 335] width 206 height 17
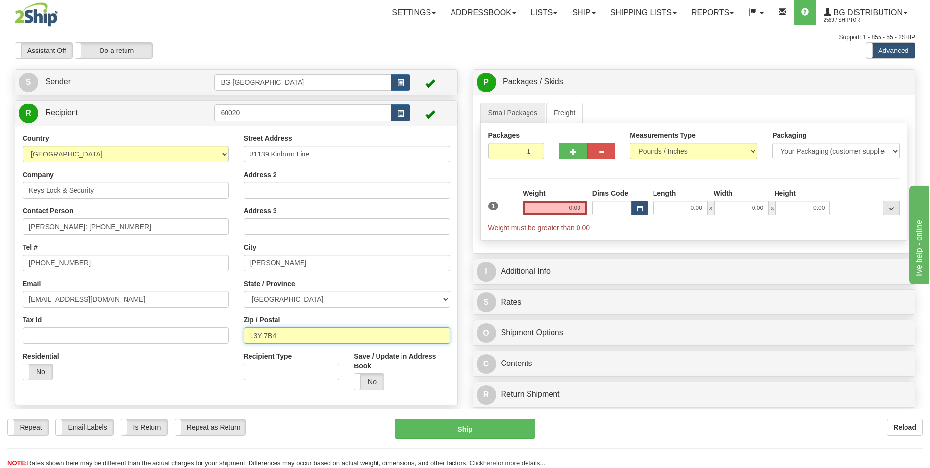
paste input "N0M1L0"
type input "N0M1L0"
click at [556, 205] on input "0.00" at bounding box center [554, 207] width 65 height 15
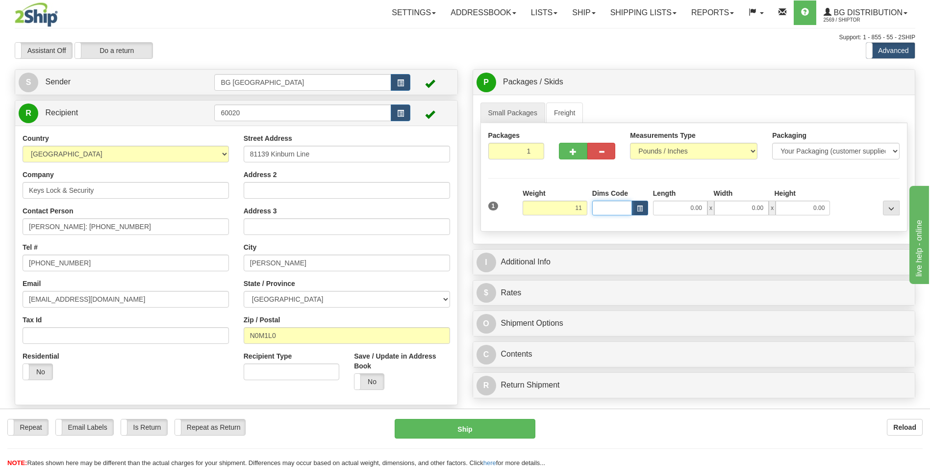
type input "11.00"
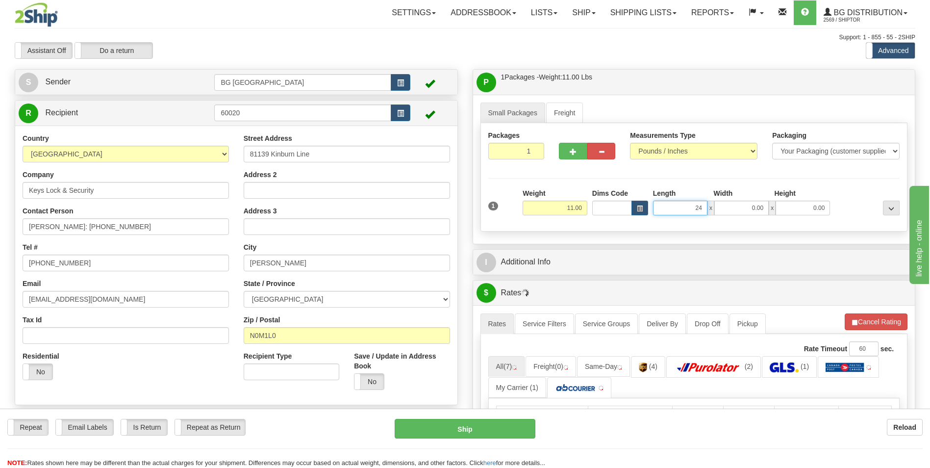
type input "24.00"
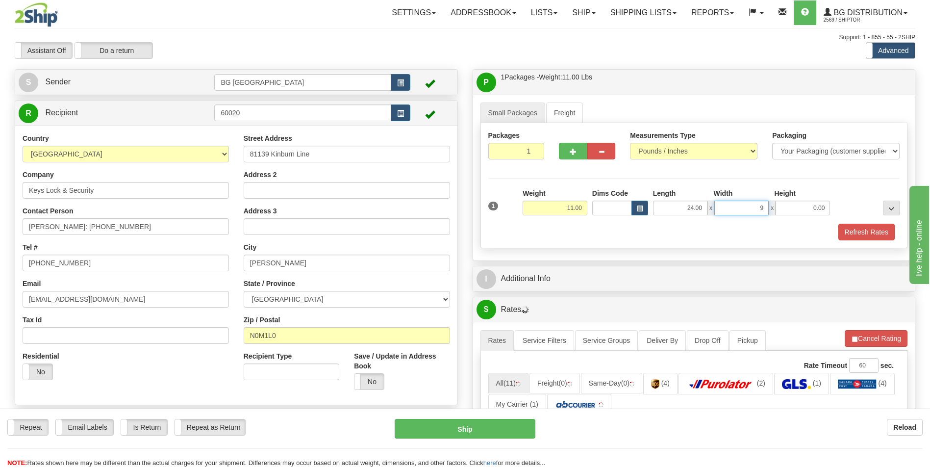
type input "9.00"
type input "8.00"
click at [558, 267] on div "I Additional Info" at bounding box center [694, 278] width 442 height 25
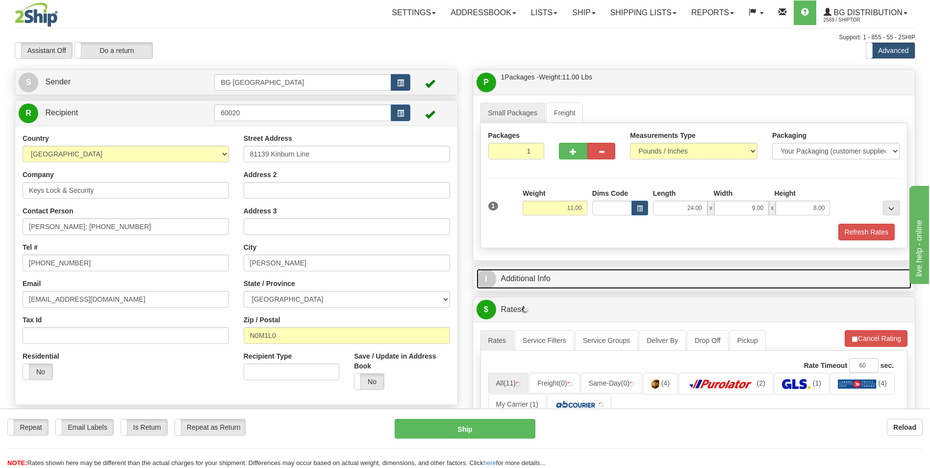
click at [555, 271] on link "I Additional Info" at bounding box center [693, 279] width 435 height 20
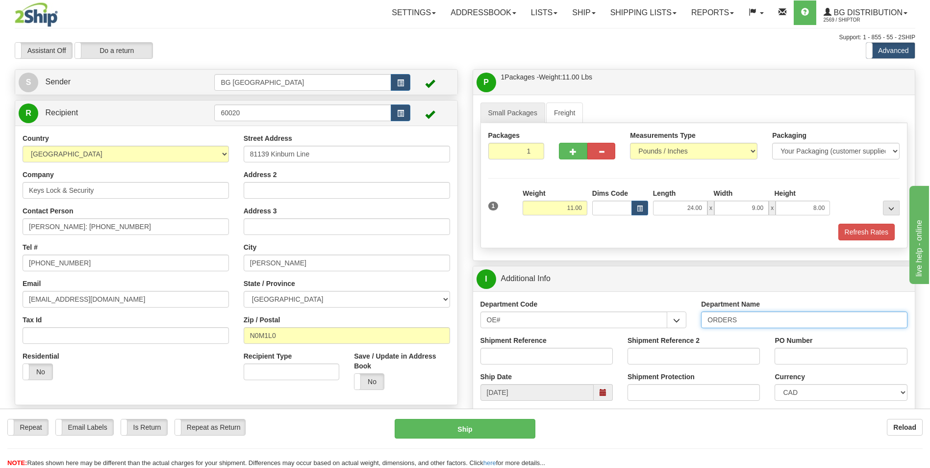
click at [782, 317] on input "ORDERS" at bounding box center [804, 319] width 206 height 17
type input "70182805-00"
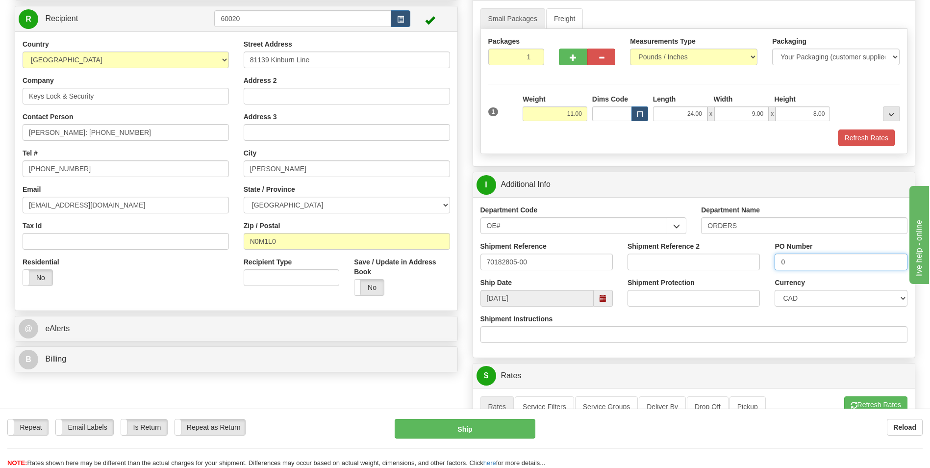
scroll to position [245, 0]
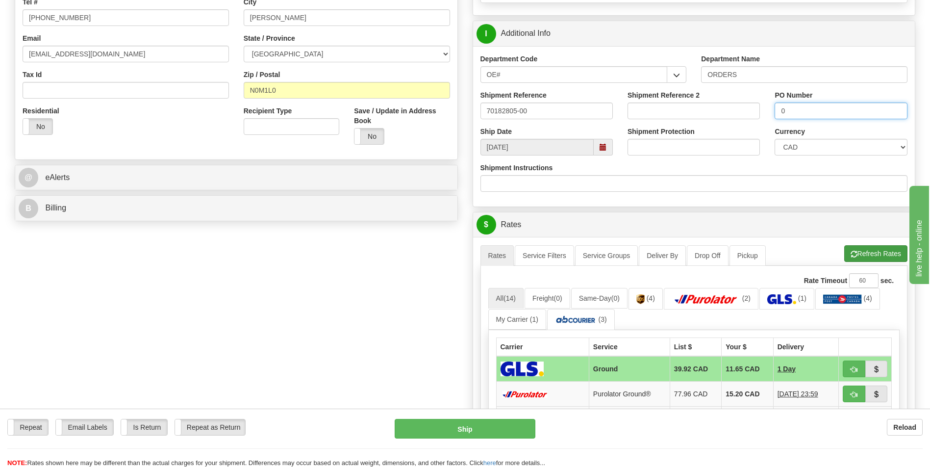
type input "0"
click at [852, 246] on button "Refresh Rates" at bounding box center [875, 253] width 63 height 17
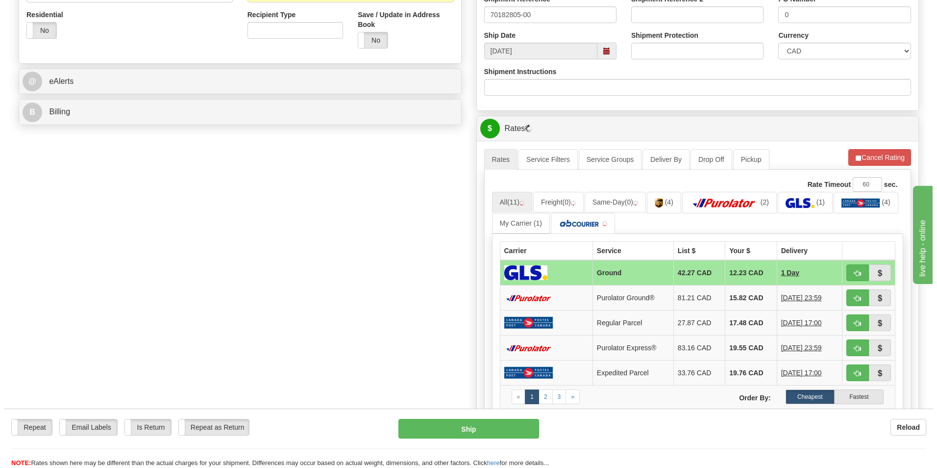
scroll to position [343, 0]
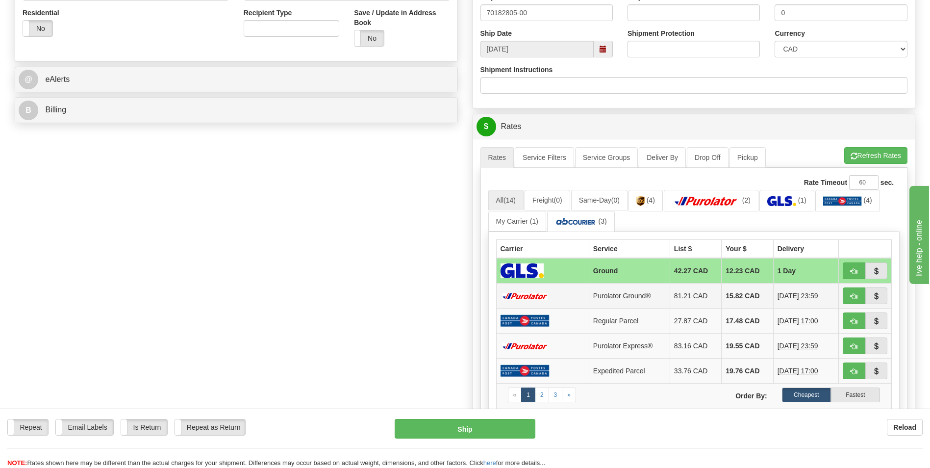
click at [721, 299] on td "15.82 CAD" at bounding box center [746, 295] width 51 height 25
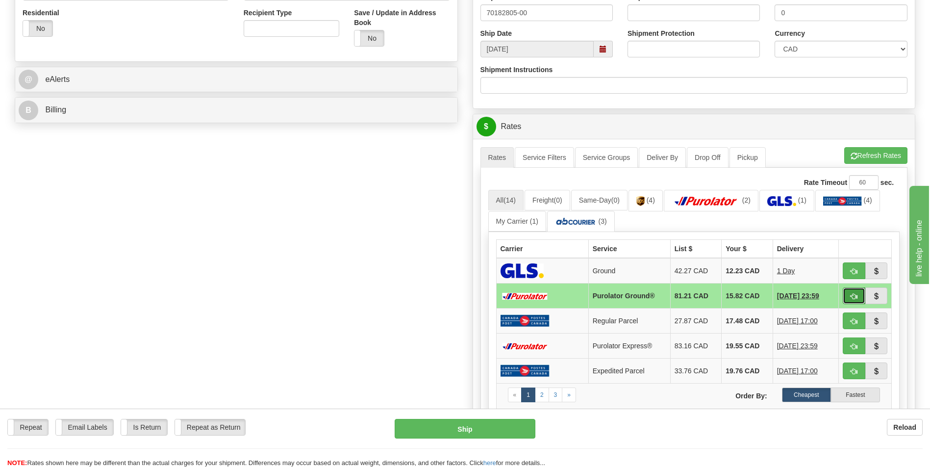
click at [858, 295] on button "button" at bounding box center [853, 295] width 23 height 17
type input "260"
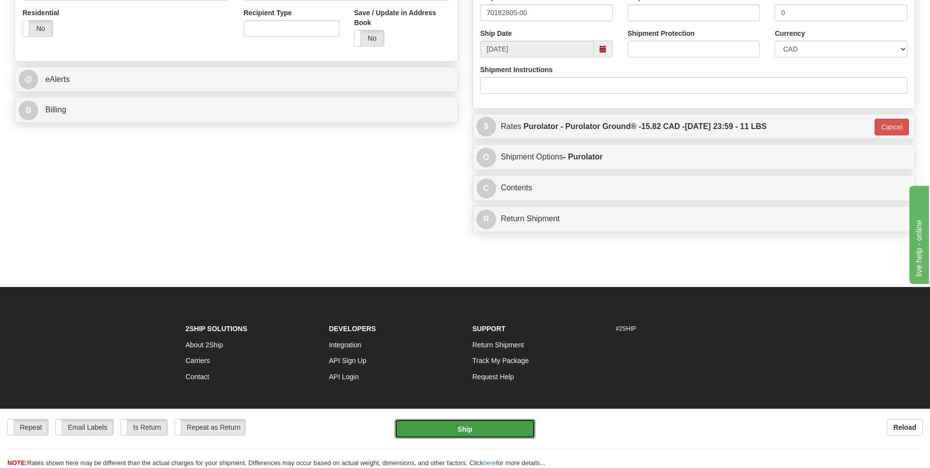
click at [454, 426] on button "Ship" at bounding box center [464, 428] width 140 height 20
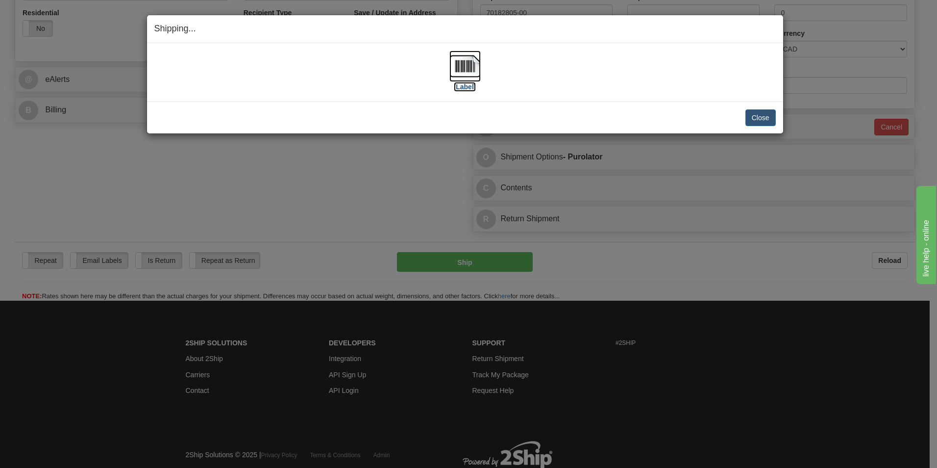
click at [476, 74] on img at bounding box center [464, 65] width 31 height 31
